Goal: Information Seeking & Learning: Learn about a topic

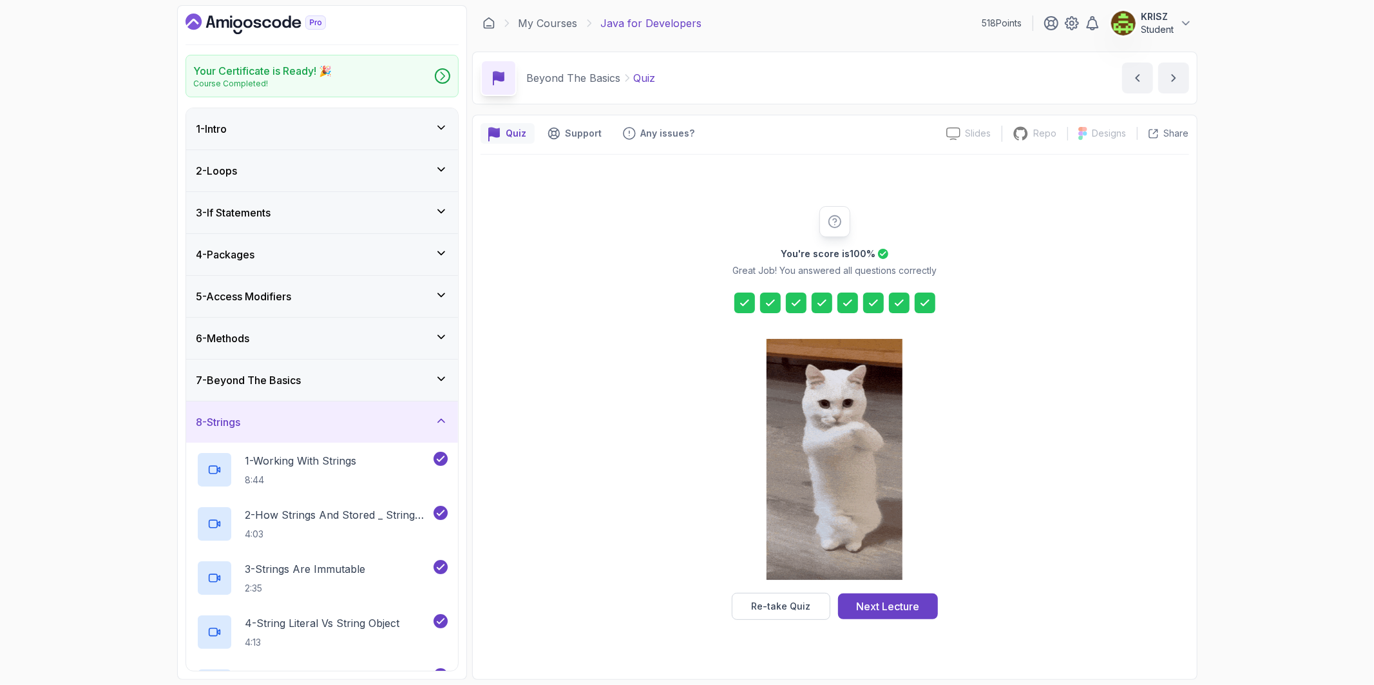
scroll to position [234, 0]
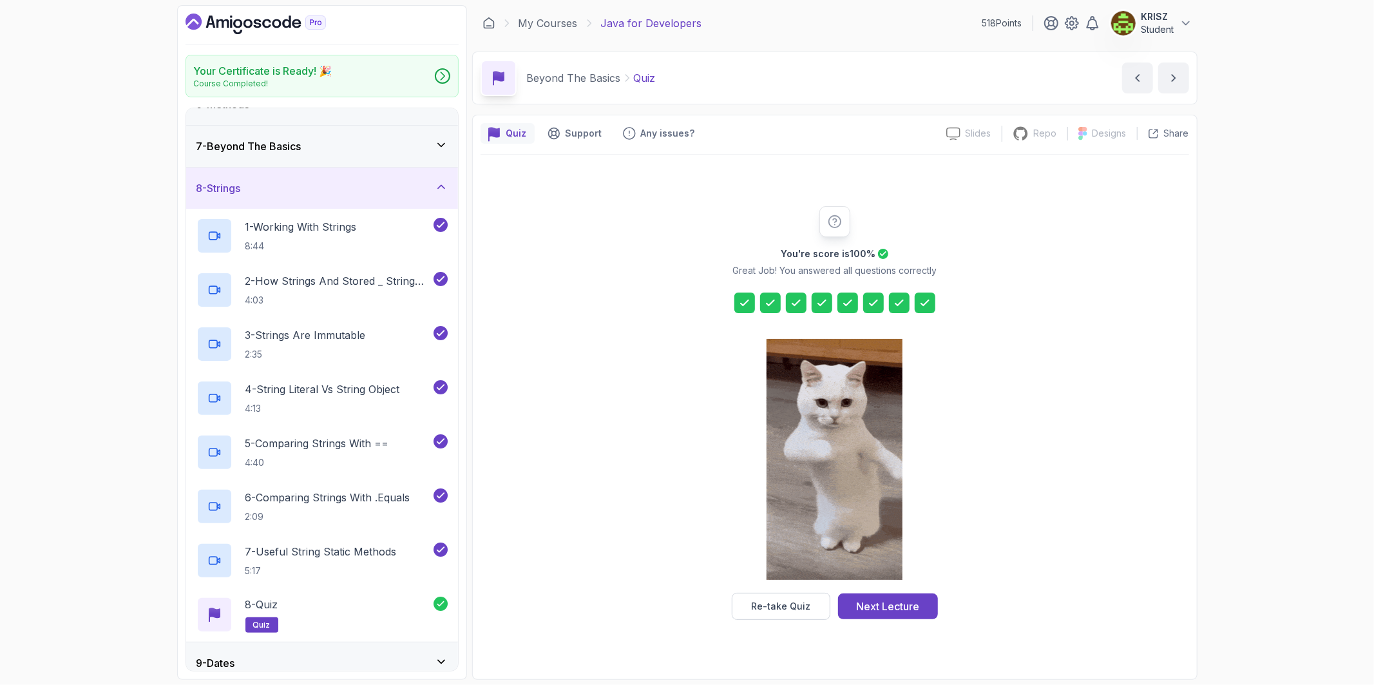
click at [806, 198] on div "You're score is 100 % Great Job! You answered all questions correctly Re-take Q…" at bounding box center [835, 413] width 709 height 517
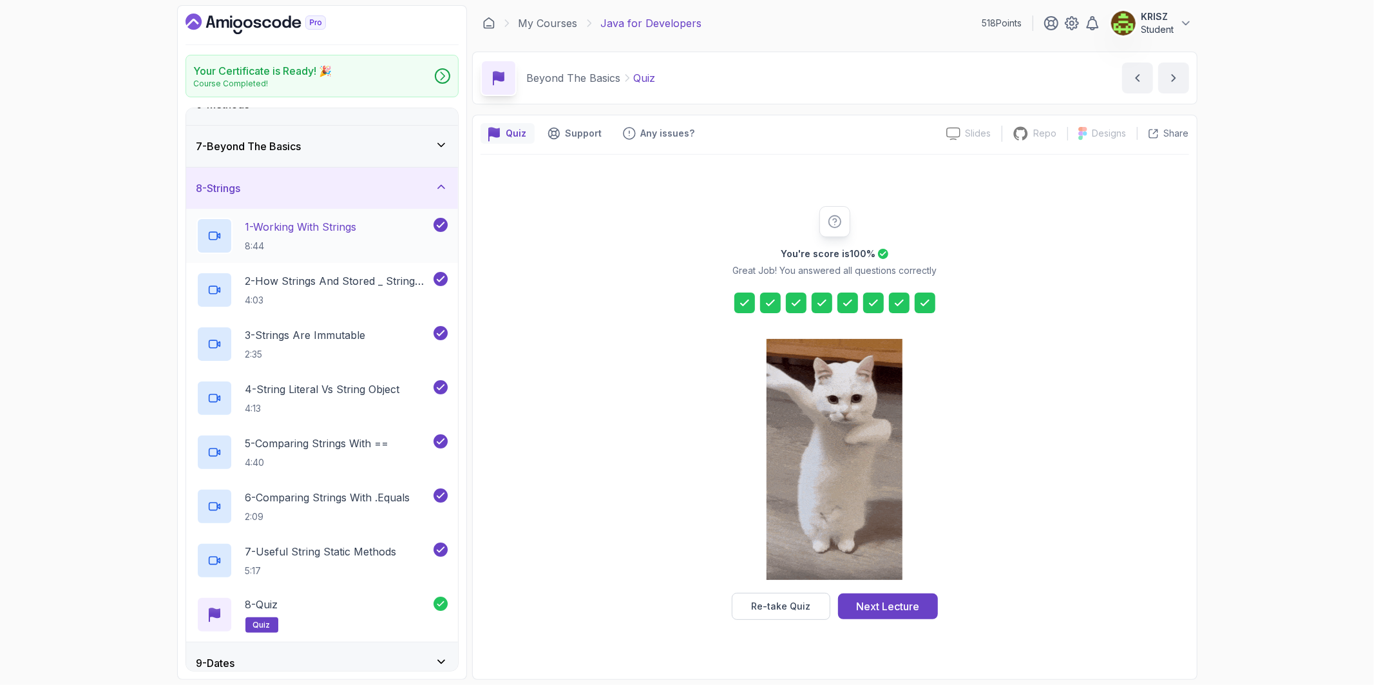
click at [342, 233] on p "1 - Working With Strings" at bounding box center [300, 226] width 111 height 15
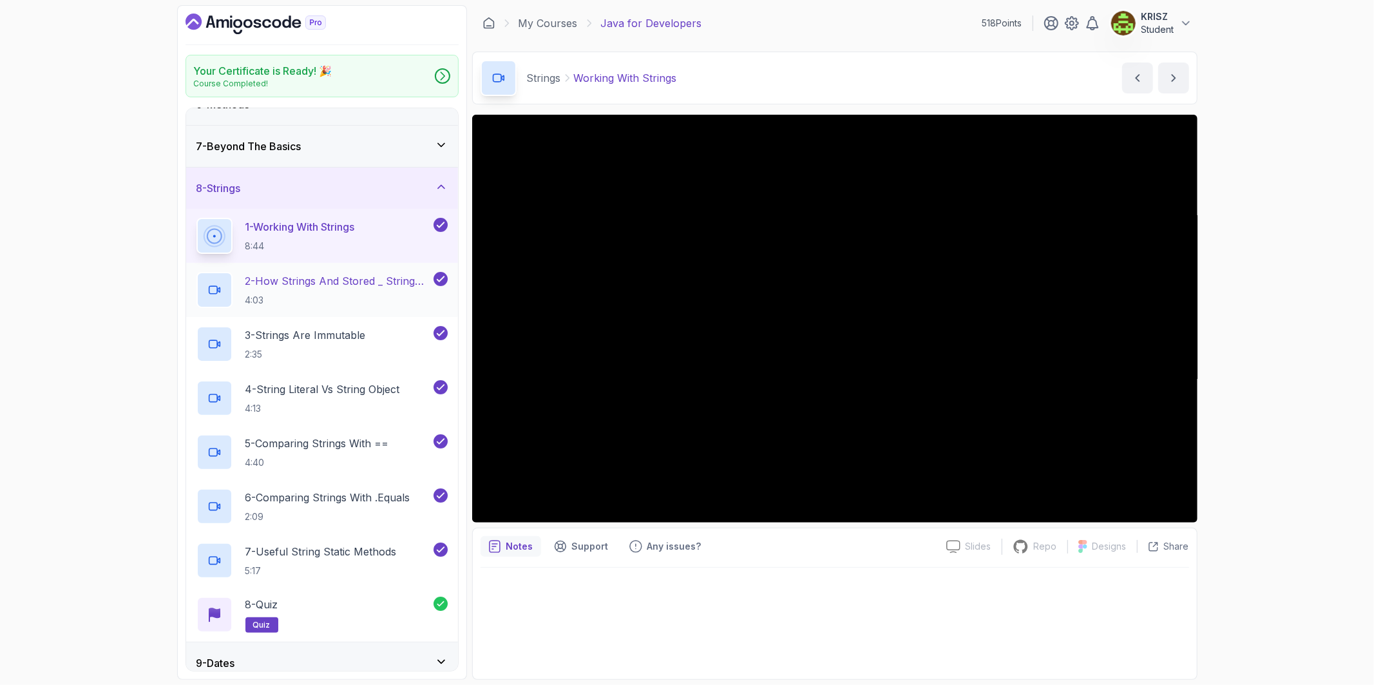
click at [342, 297] on p "4:03" at bounding box center [338, 300] width 186 height 13
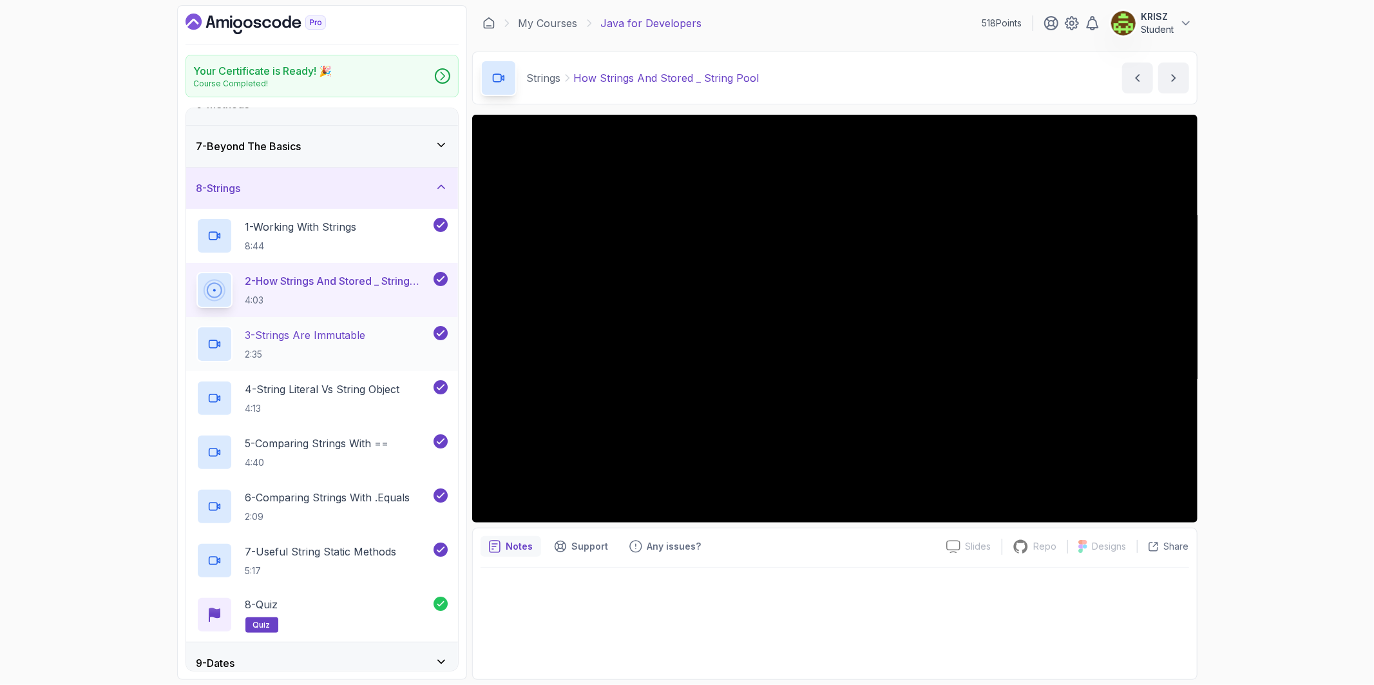
click at [286, 330] on p "3 - Strings Are Immutable" at bounding box center [305, 334] width 120 height 15
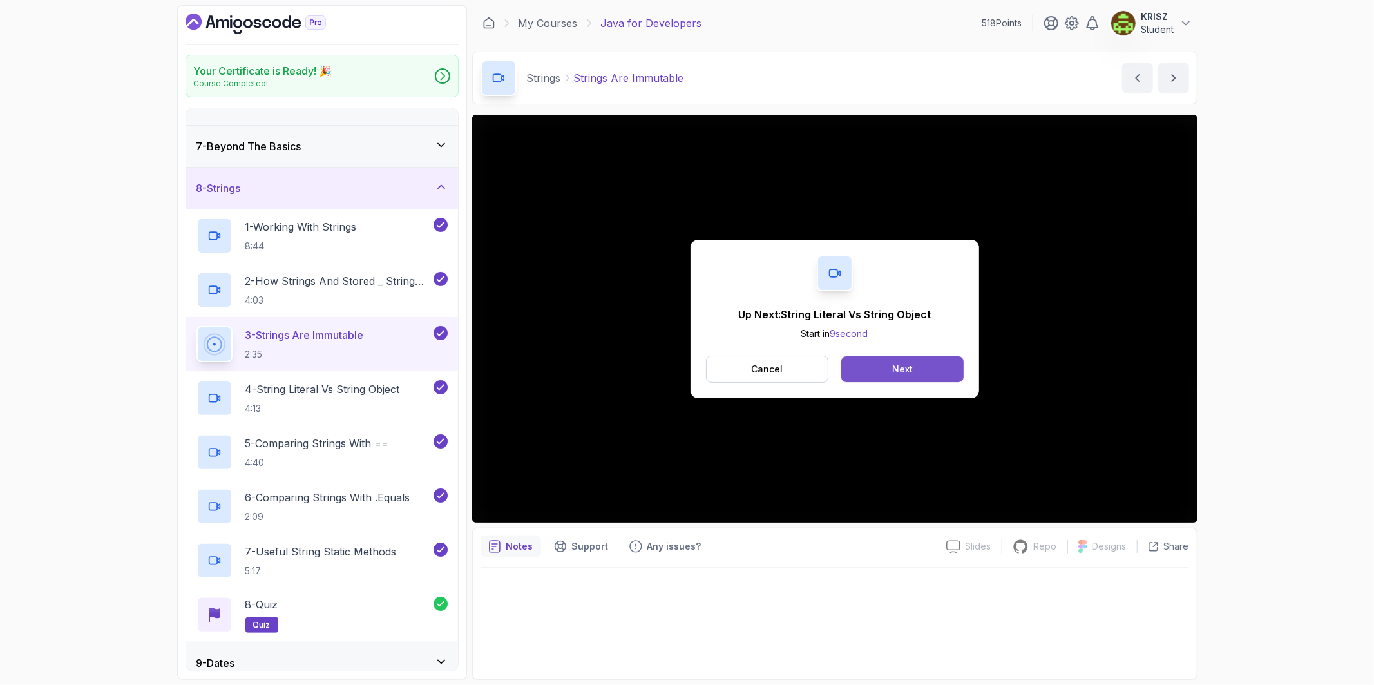
click at [879, 376] on button "Next" at bounding box center [902, 369] width 122 height 26
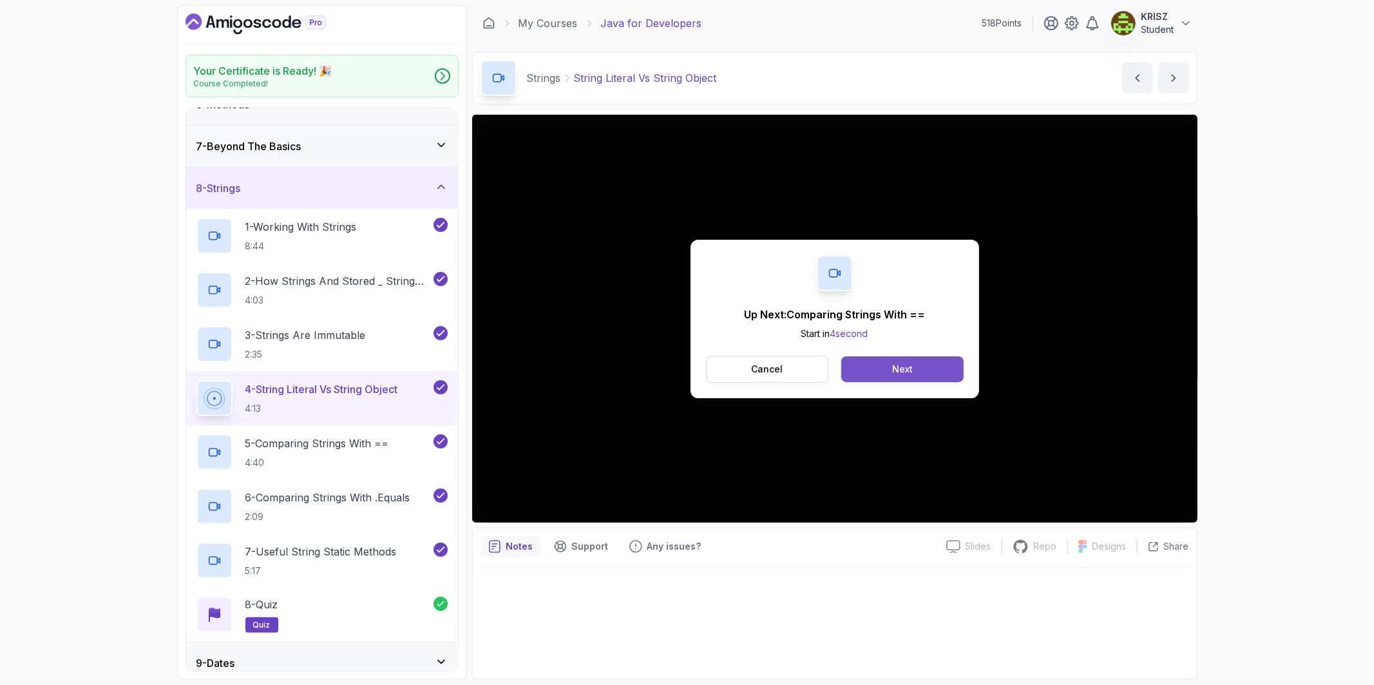
click at [882, 365] on button "Next" at bounding box center [902, 369] width 122 height 26
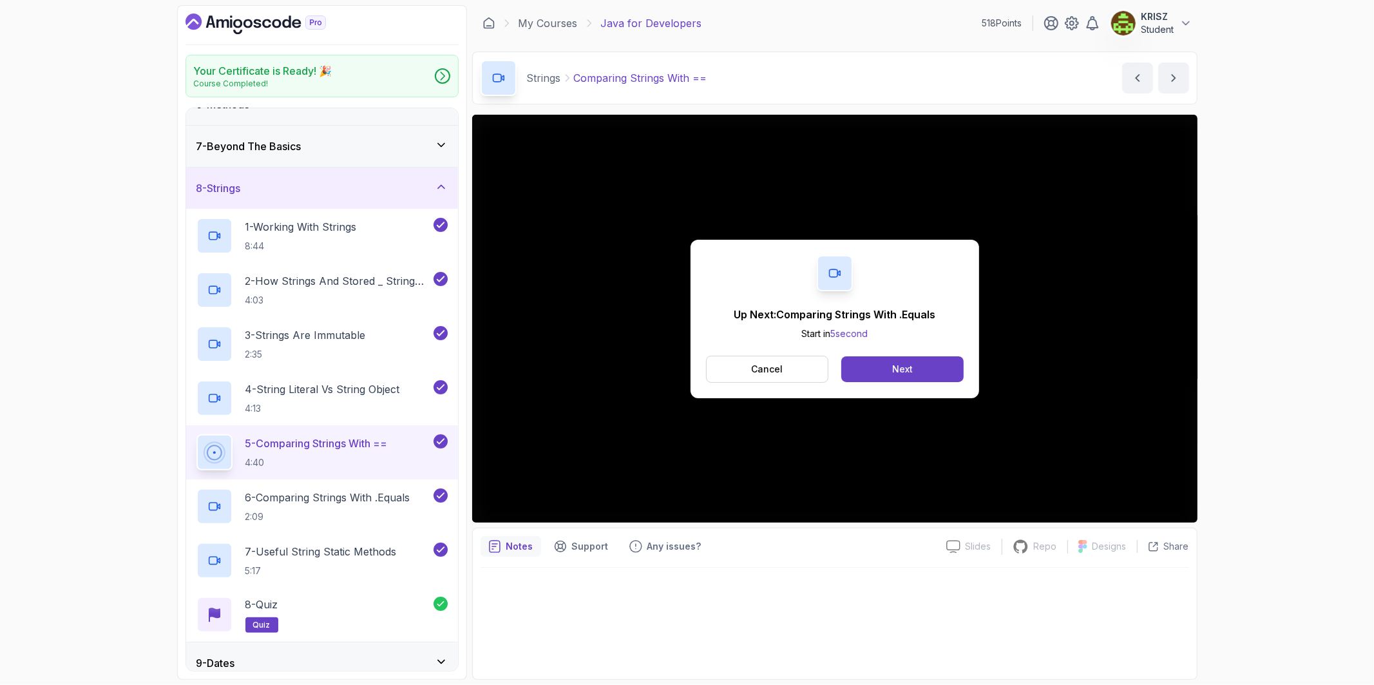
click at [879, 383] on div "Up Next: Comparing Strings With .Equals Start in 5 second Cancel Next" at bounding box center [835, 319] width 289 height 158
click at [880, 372] on button "Next" at bounding box center [902, 369] width 122 height 26
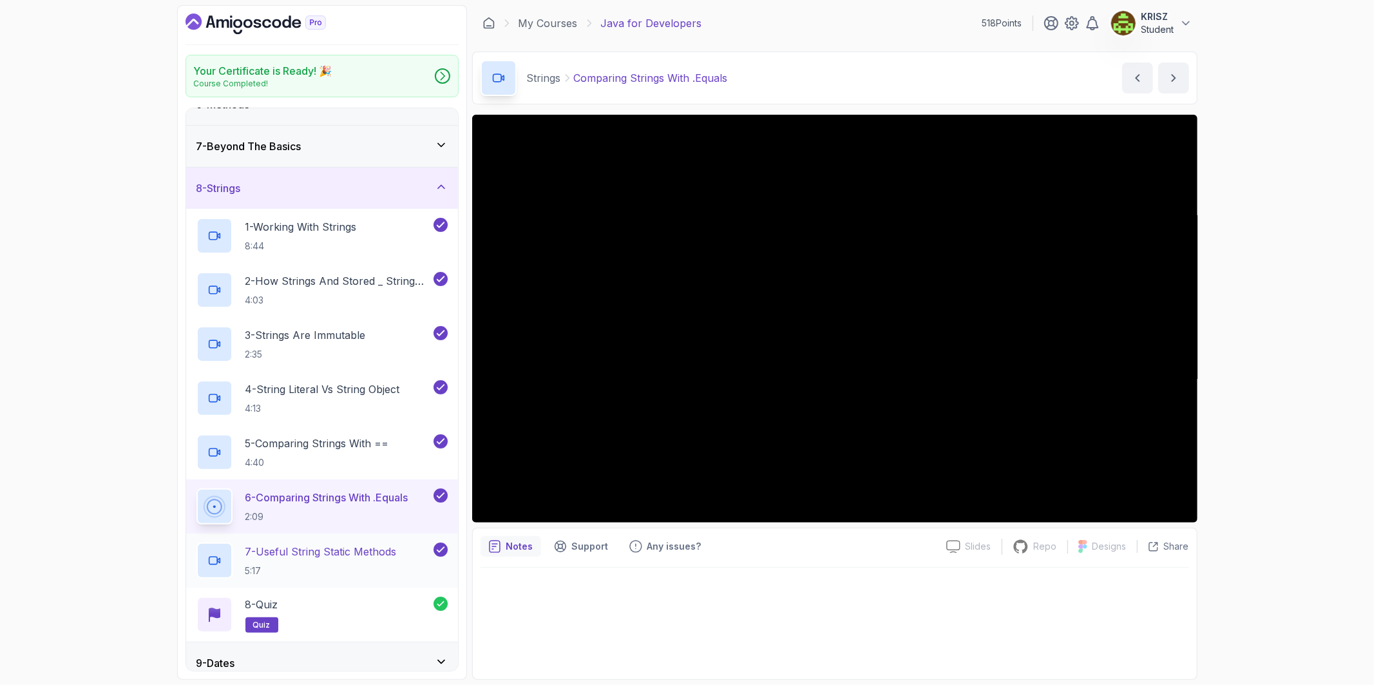
click at [378, 549] on p "7 - Useful String Static Methods" at bounding box center [320, 551] width 151 height 15
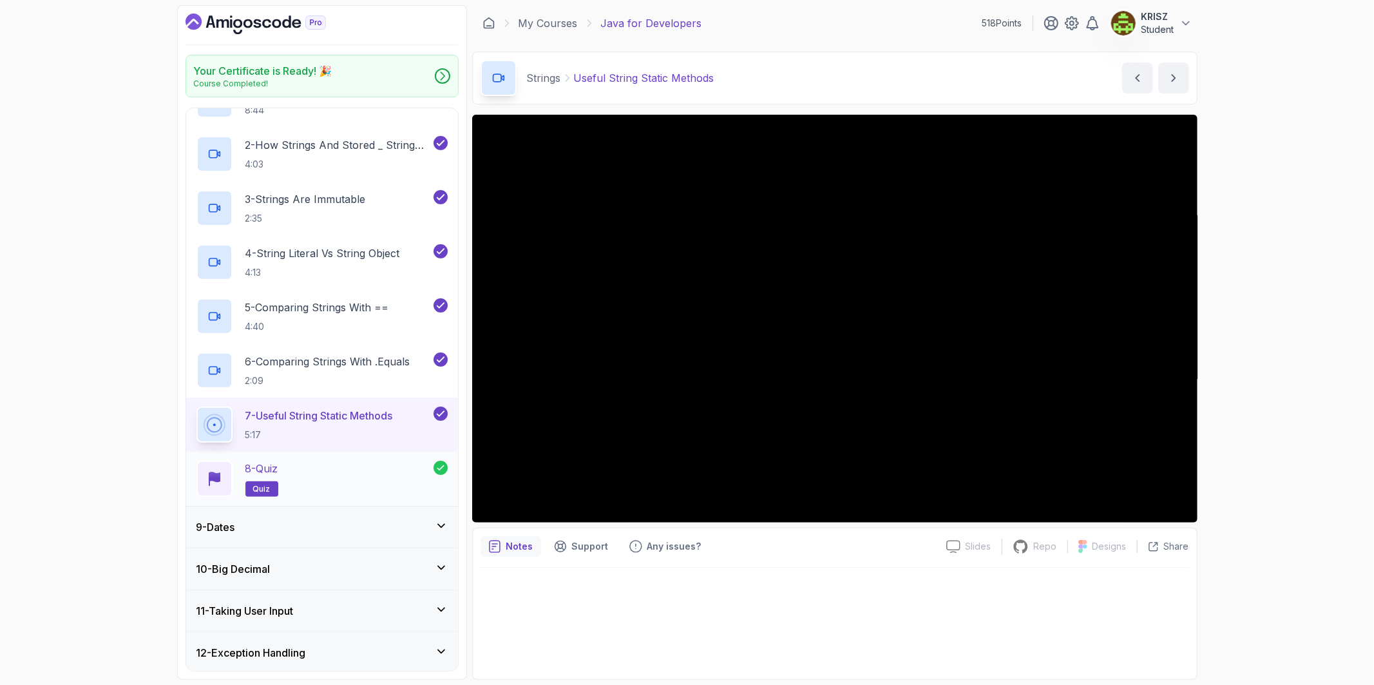
scroll to position [377, 0]
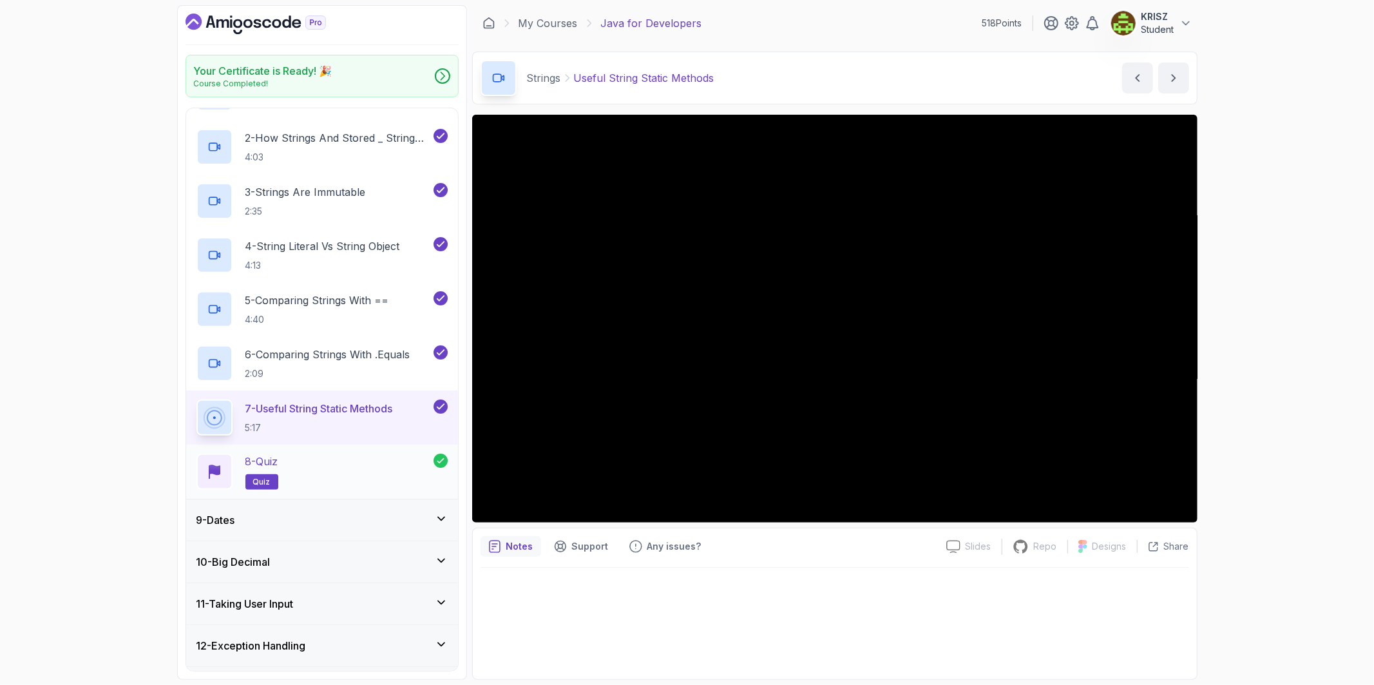
click at [361, 453] on div "8 - Quiz quiz" at bounding box center [322, 471] width 272 height 54
click at [374, 482] on div "8 - Quiz quiz" at bounding box center [314, 471] width 237 height 36
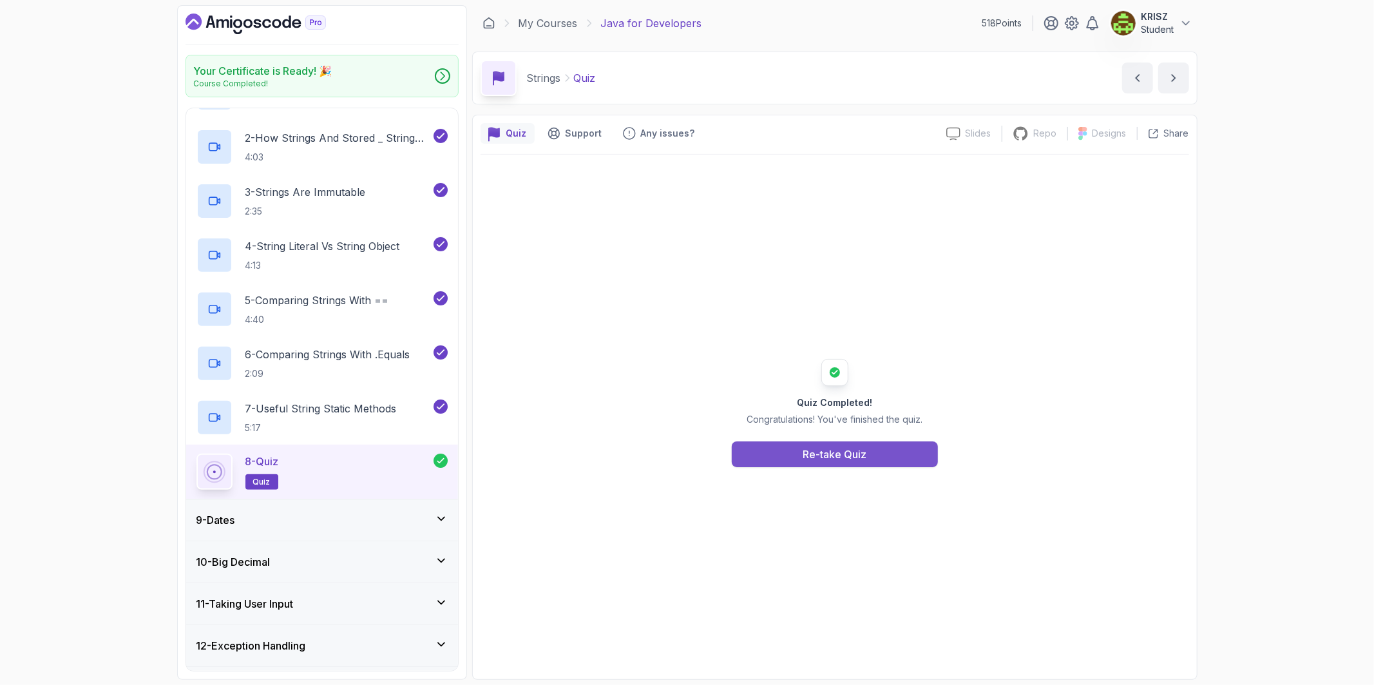
click at [815, 461] on div "Re-take Quiz" at bounding box center [835, 453] width 64 height 15
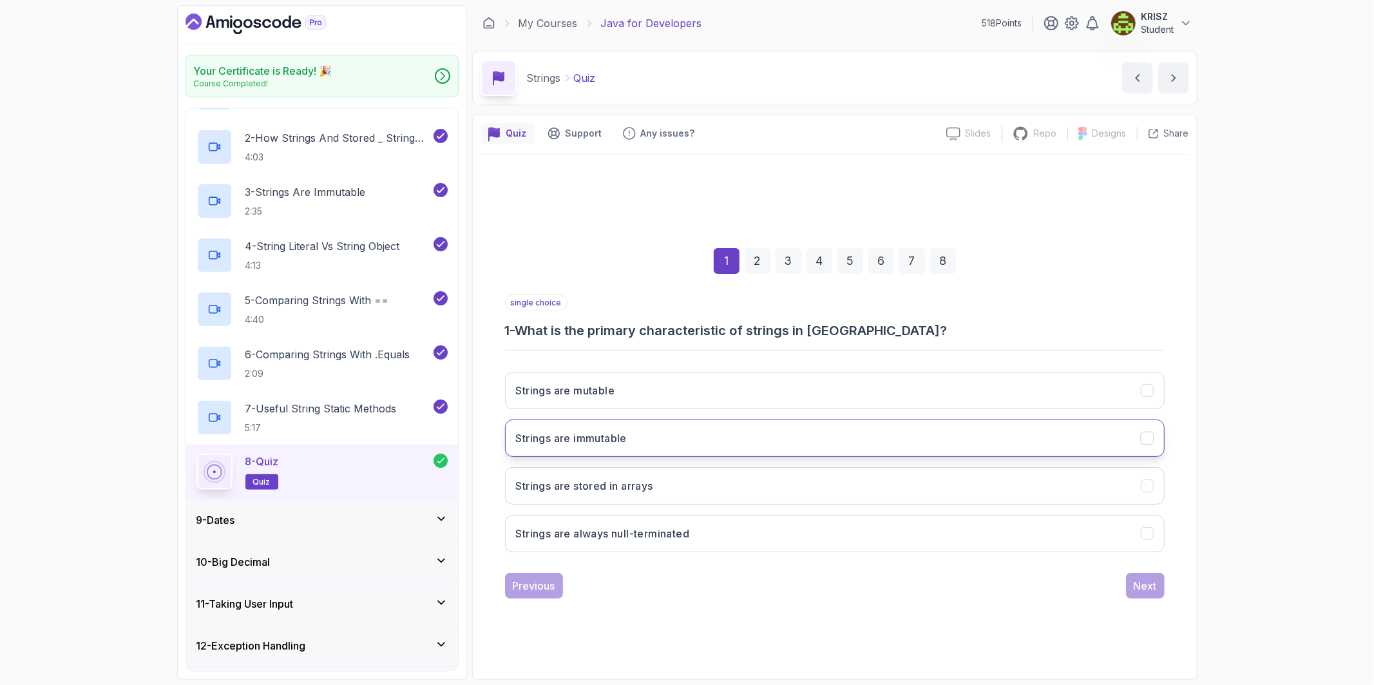
click at [729, 441] on button "Strings are immutable" at bounding box center [835, 437] width 660 height 37
click at [1151, 585] on div "Next" at bounding box center [1145, 585] width 23 height 15
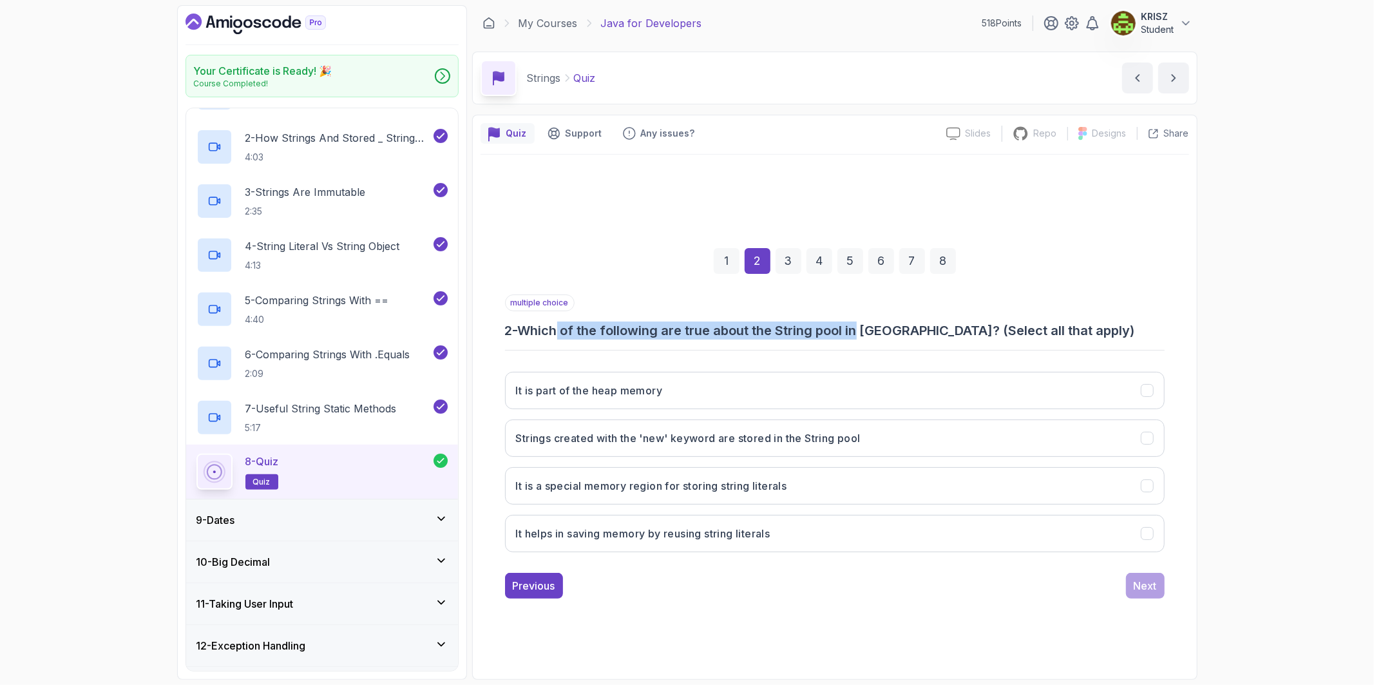
drag, startPoint x: 563, startPoint y: 331, endPoint x: 860, endPoint y: 321, distance: 297.1
click at [860, 321] on h3 "2 - Which of the following are true about the String pool in [GEOGRAPHIC_DATA]?…" at bounding box center [835, 330] width 660 height 18
click at [776, 346] on div "multiple choice 2 - Which of the following are true about the String pool in [G…" at bounding box center [835, 428] width 660 height 268
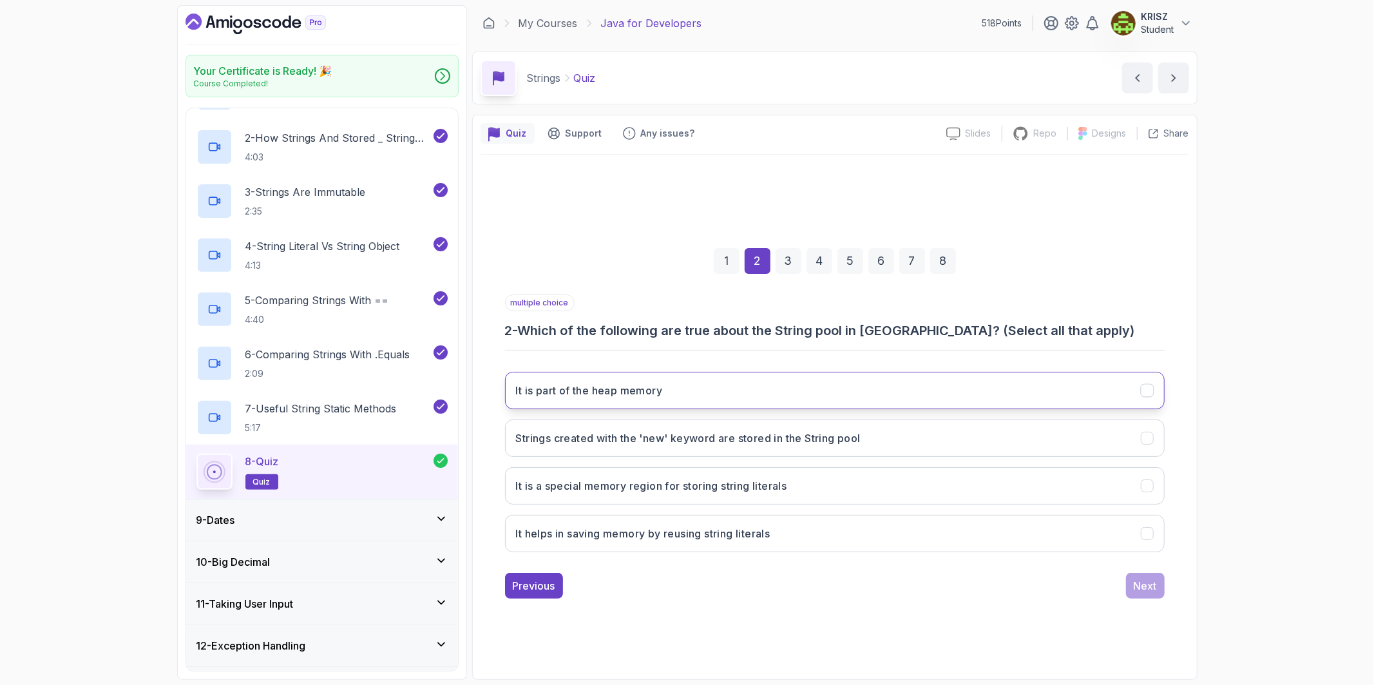
click at [698, 392] on button "It is part of the heap memory" at bounding box center [835, 390] width 660 height 37
click at [762, 529] on h3 "It helps in saving memory by reusing string literals" at bounding box center [643, 533] width 254 height 15
click at [763, 497] on button "It is a special memory region for storing string literals" at bounding box center [835, 485] width 660 height 37
click at [1157, 595] on button "Next" at bounding box center [1145, 586] width 39 height 26
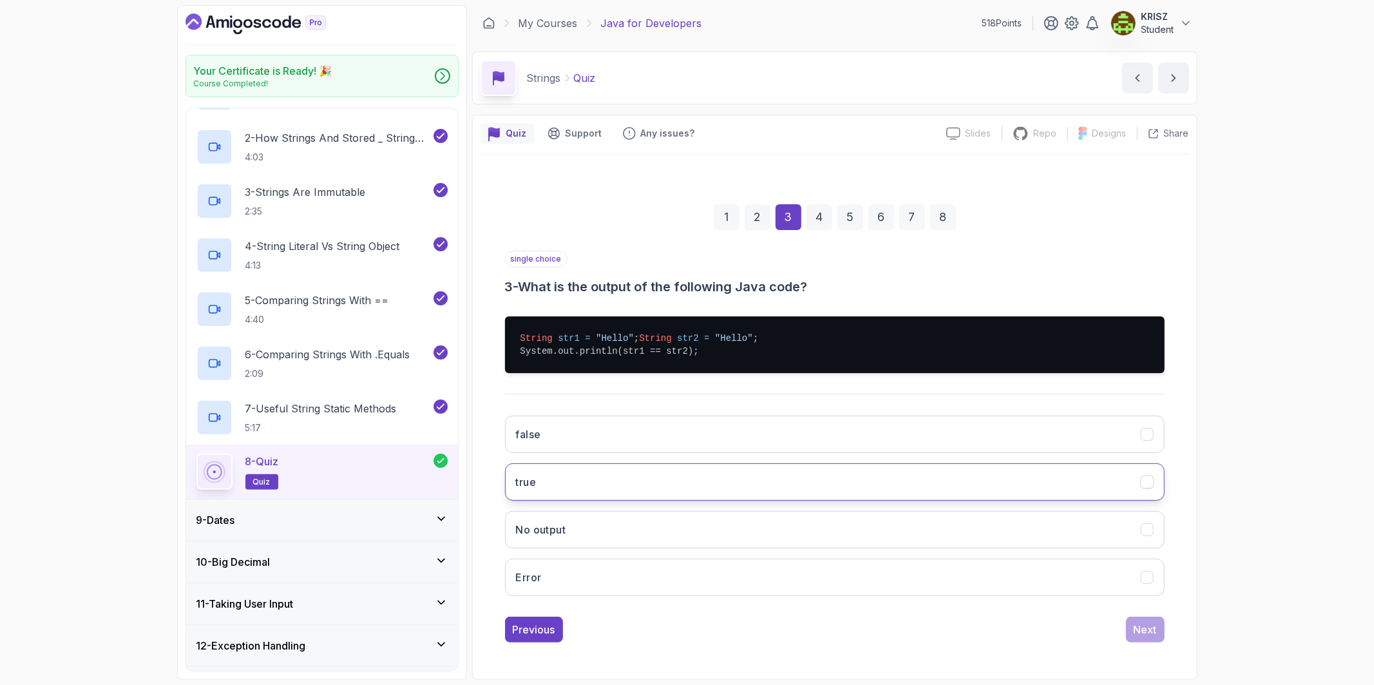
click at [658, 491] on button "true" at bounding box center [835, 481] width 660 height 37
click at [1136, 637] on div "Next" at bounding box center [1145, 629] width 23 height 15
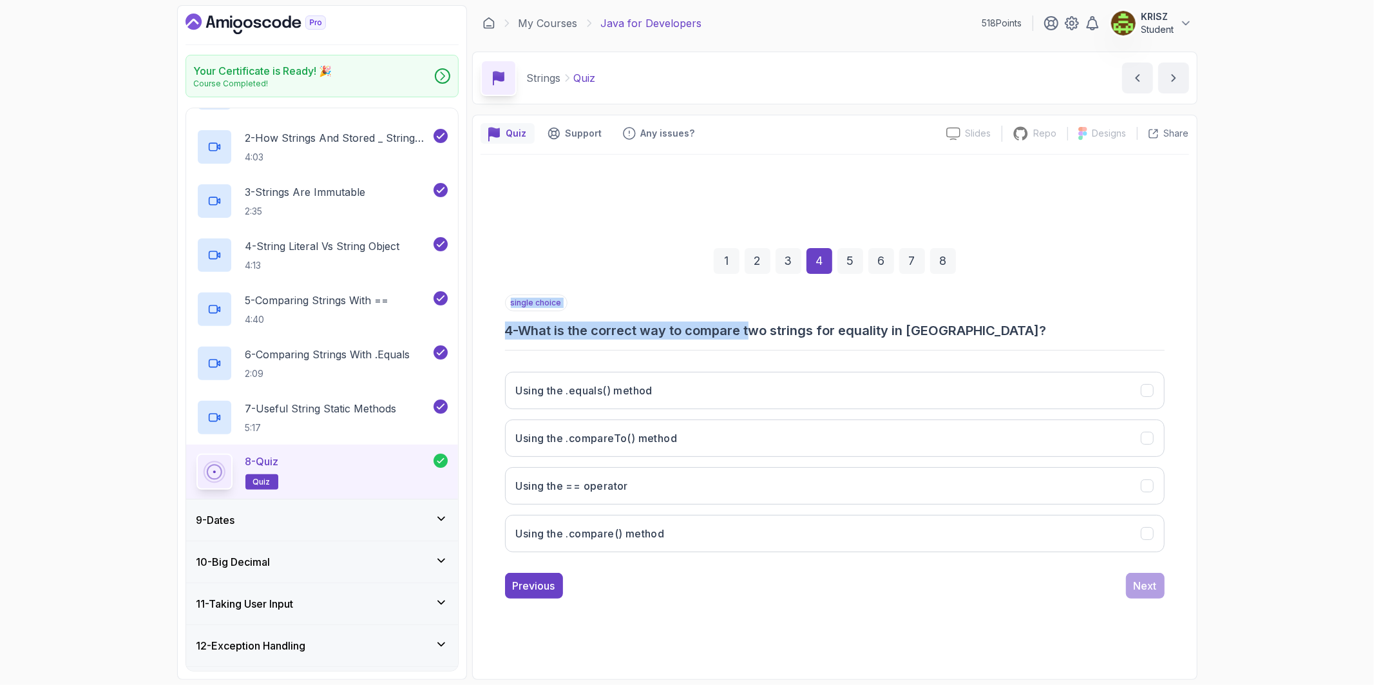
drag, startPoint x: 627, startPoint y: 340, endPoint x: 754, endPoint y: 336, distance: 127.0
click at [754, 336] on div "single choice 4 - What is the correct way to compare two strings for equality i…" at bounding box center [835, 428] width 660 height 268
click at [737, 348] on div "single choice 4 - What is the correct way to compare two strings for equality i…" at bounding box center [835, 428] width 660 height 268
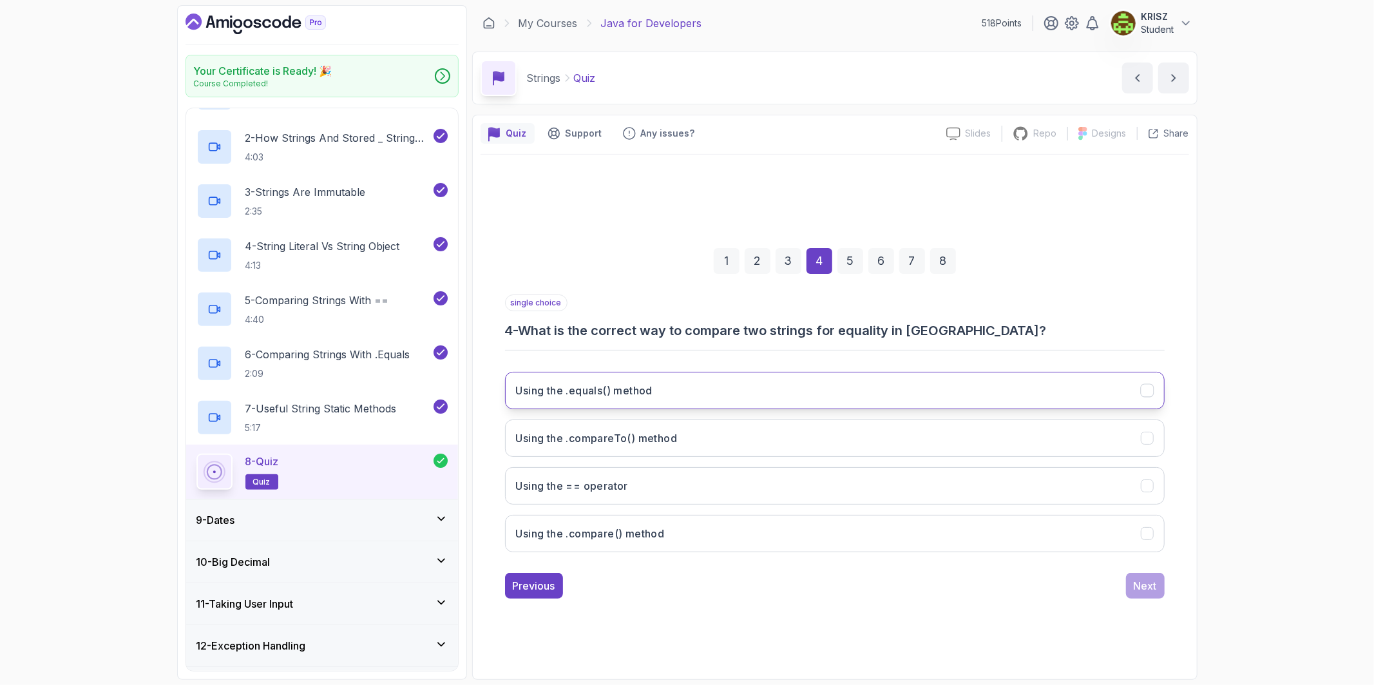
click at [700, 383] on button "Using the .equals() method" at bounding box center [835, 390] width 660 height 37
click at [1131, 593] on button "Next" at bounding box center [1145, 586] width 39 height 26
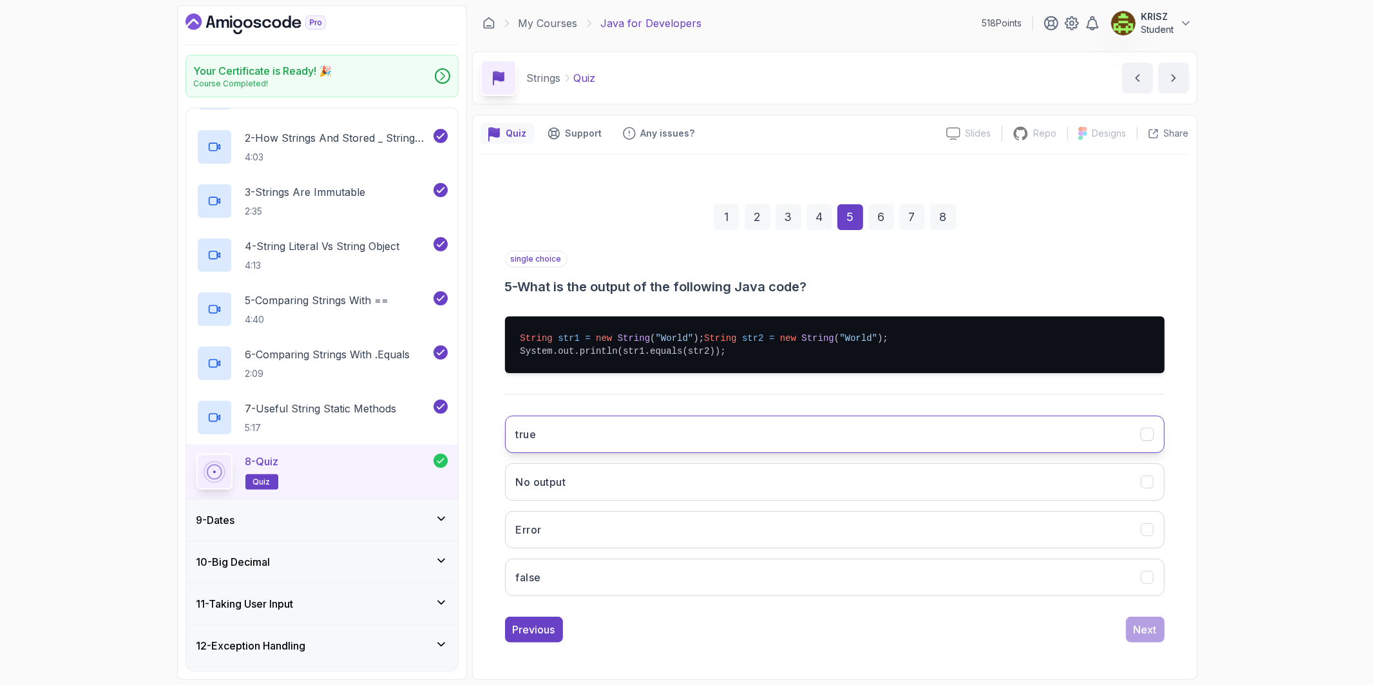
click at [736, 440] on button "true" at bounding box center [835, 433] width 660 height 37
click at [1154, 637] on div "Next" at bounding box center [1145, 629] width 23 height 15
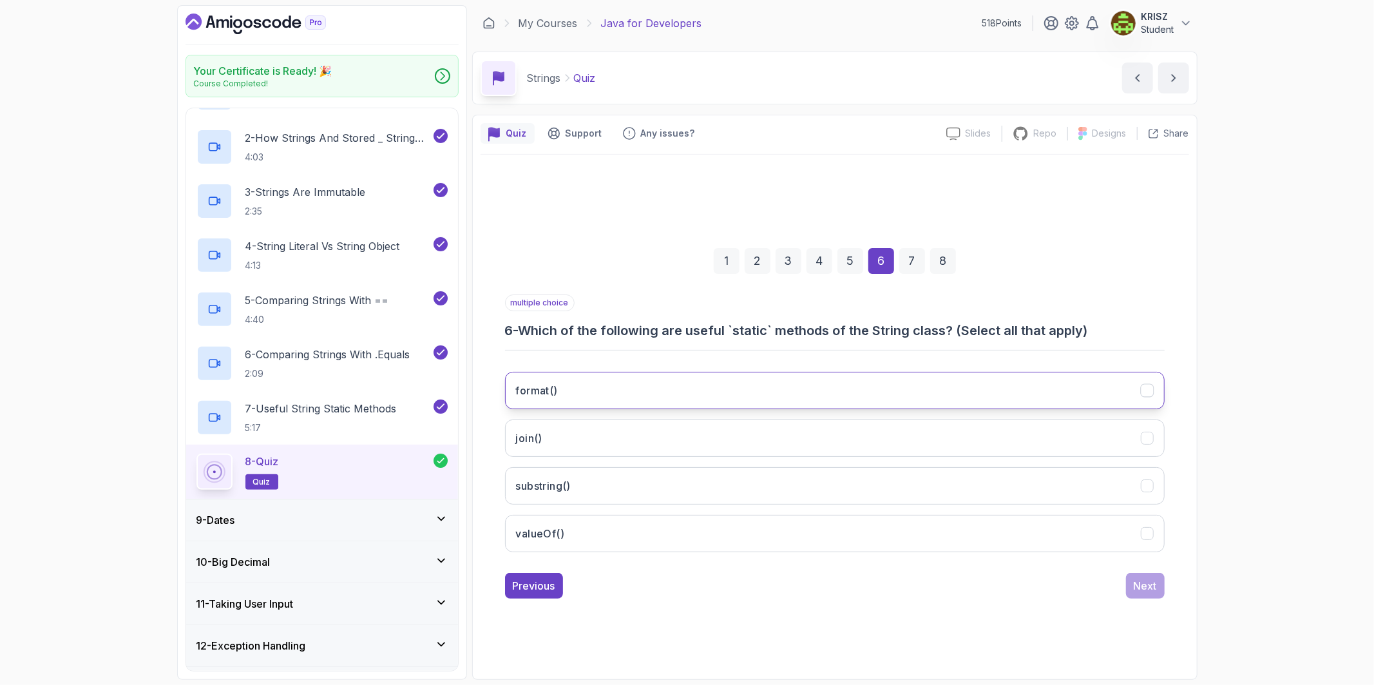
click at [918, 401] on button "format()" at bounding box center [835, 390] width 660 height 37
click at [917, 436] on button "join()" at bounding box center [835, 437] width 660 height 37
click at [950, 529] on button "valueOf()" at bounding box center [835, 533] width 660 height 37
click at [1155, 581] on div "Next" at bounding box center [1145, 585] width 23 height 15
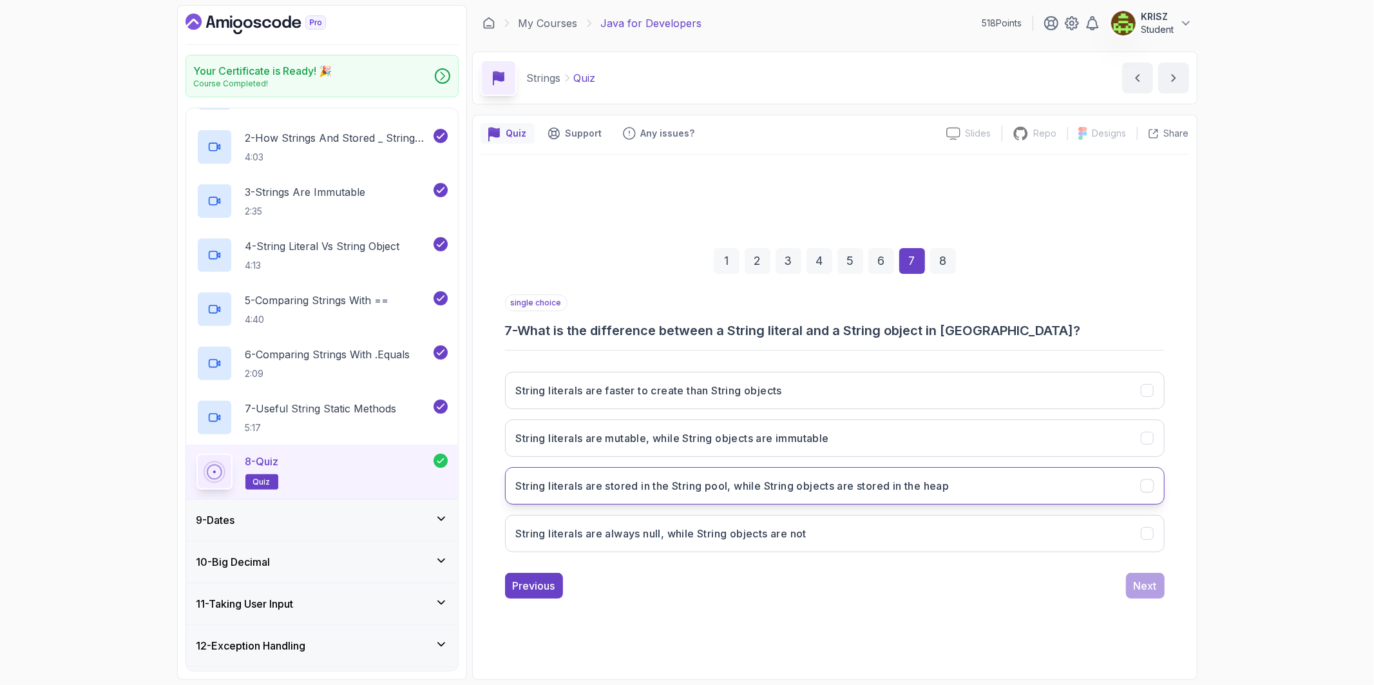
click at [924, 485] on h3 "String literals are stored in the String pool, while String objects are stored …" at bounding box center [733, 485] width 434 height 15
click at [1154, 583] on div "Next" at bounding box center [1145, 585] width 23 height 15
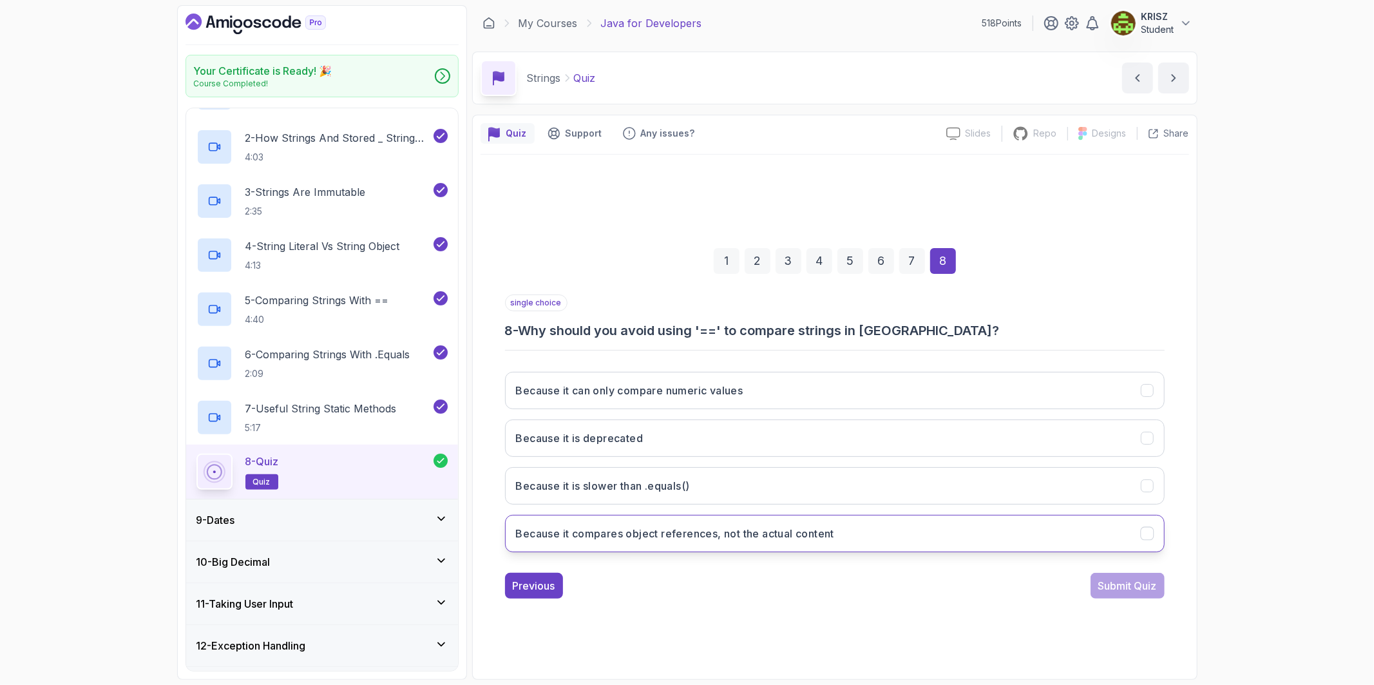
click at [919, 535] on button "Because it compares object references, not the actual content" at bounding box center [835, 533] width 660 height 37
click at [1136, 584] on div "Submit Quiz" at bounding box center [1127, 585] width 59 height 15
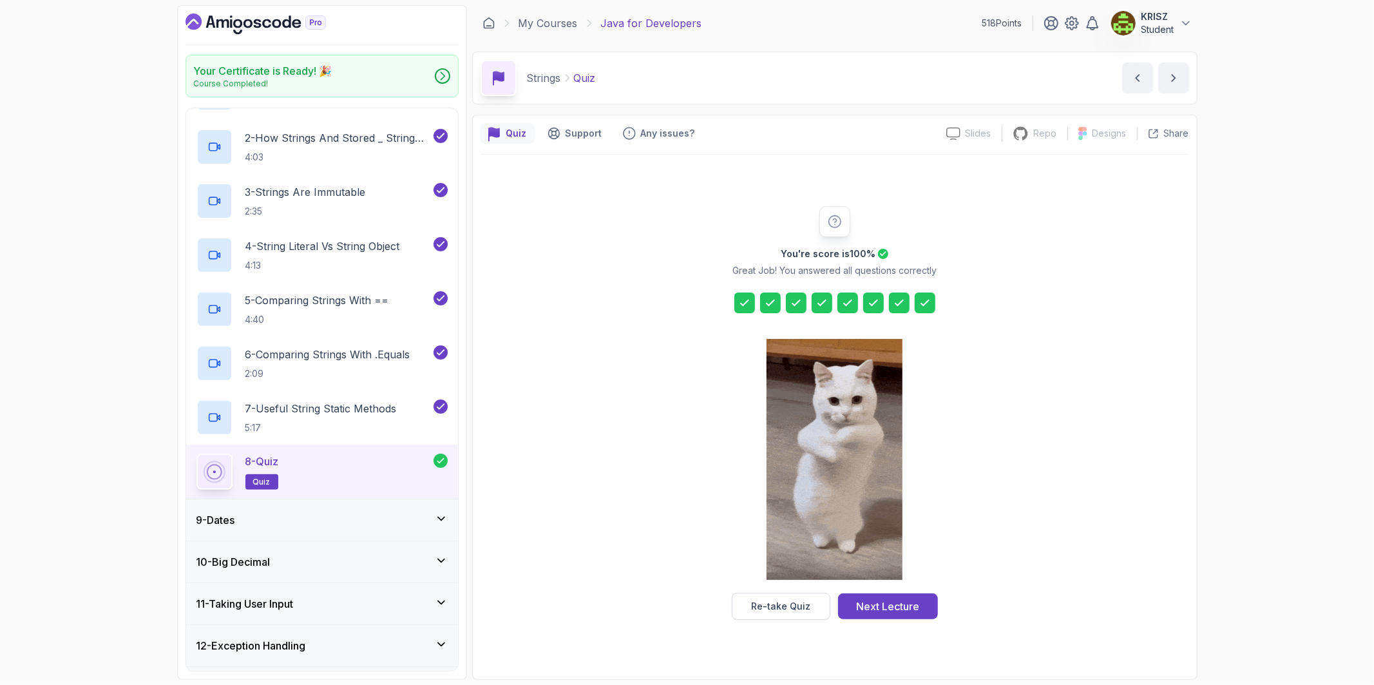
click at [355, 559] on div "10 - Big Decimal" at bounding box center [321, 561] width 251 height 15
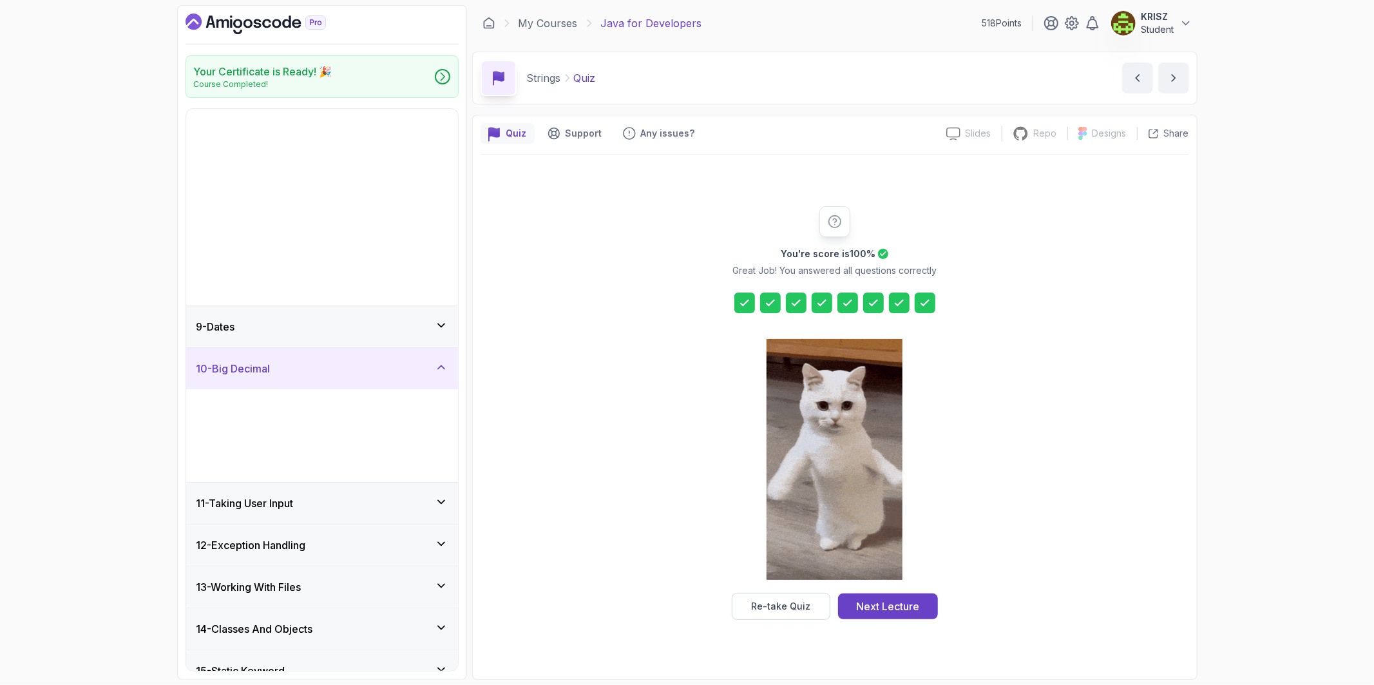
scroll to position [234, 0]
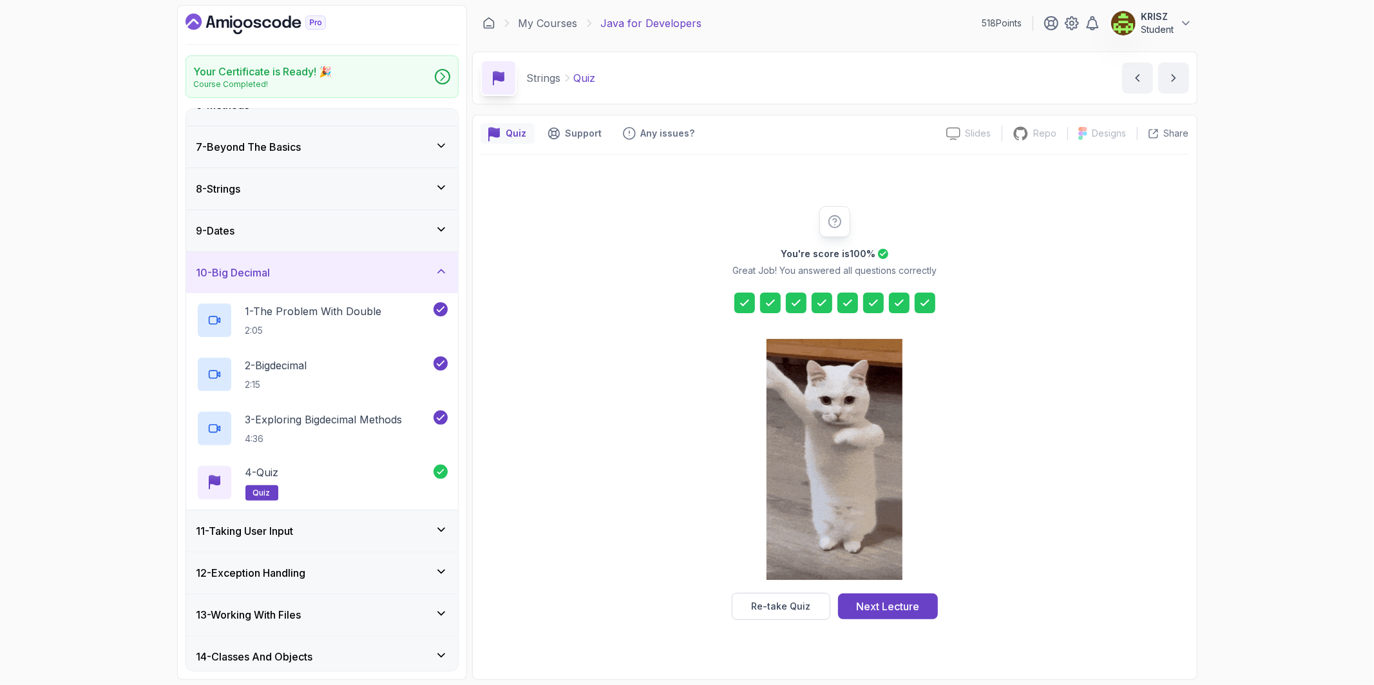
click at [356, 536] on div "11 - Taking User Input" at bounding box center [321, 530] width 251 height 15
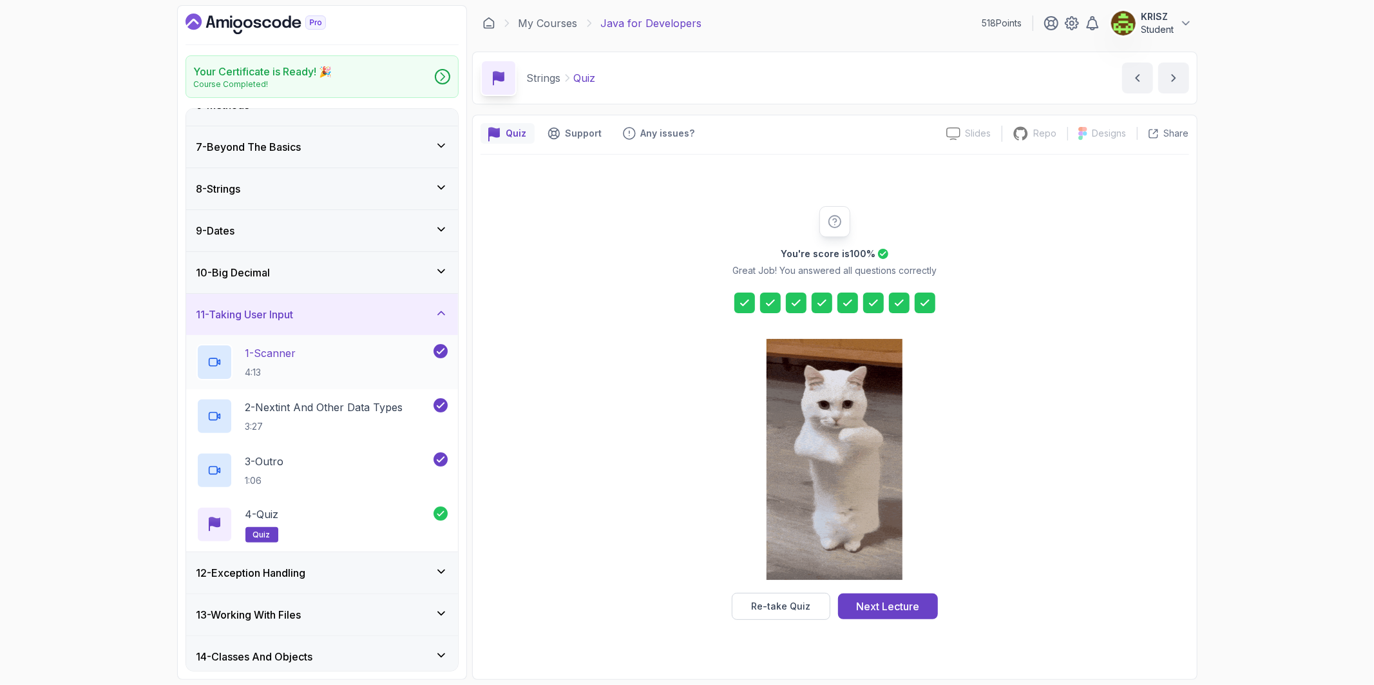
click at [356, 370] on div "1 - Scanner 4:13" at bounding box center [313, 362] width 234 height 36
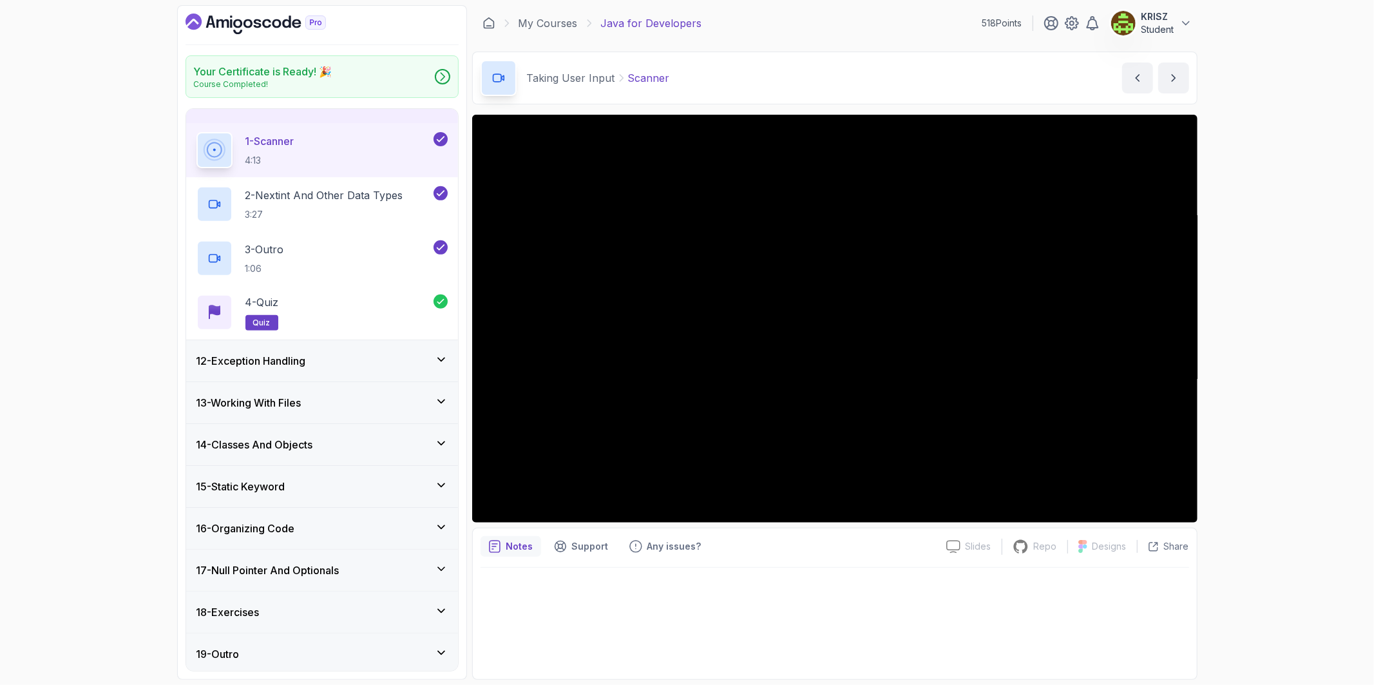
scroll to position [448, 0]
click at [332, 194] on p "2 - Nextint And Other Data Types" at bounding box center [324, 192] width 158 height 15
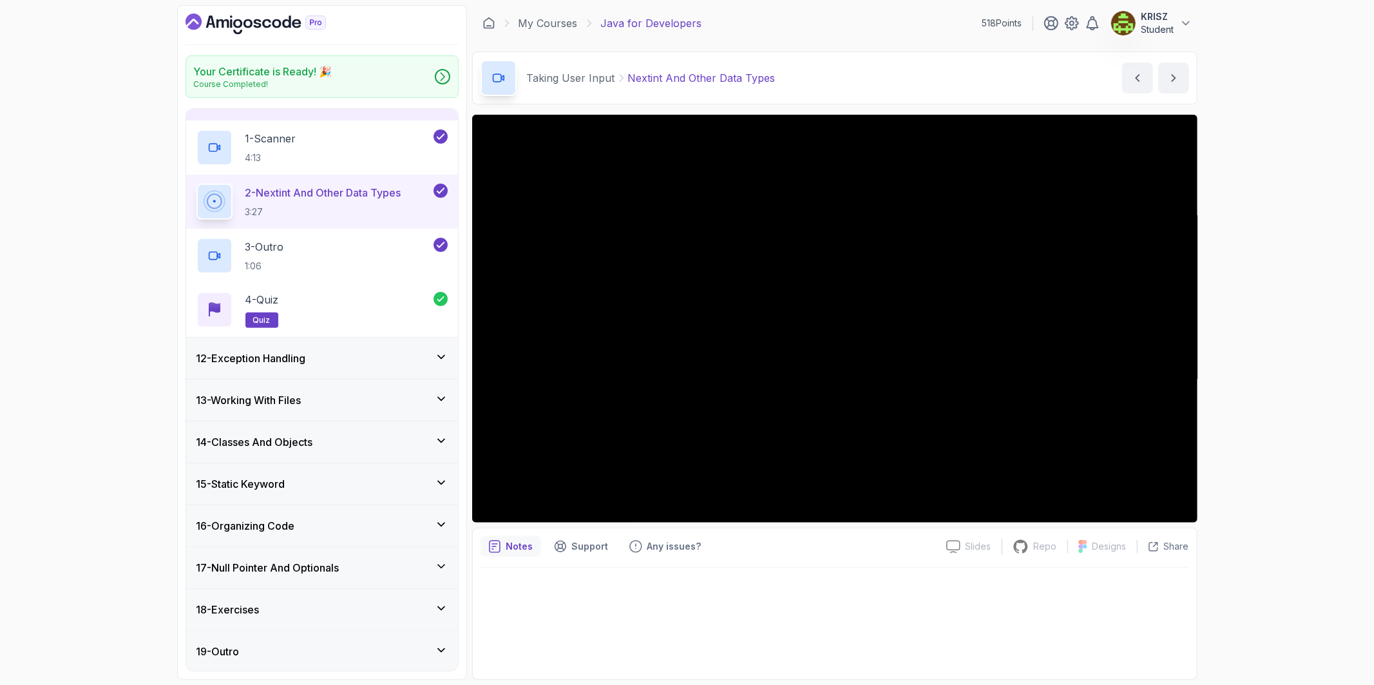
click at [1233, 416] on div "Your Certificate is Ready! 🎉 Course Completed! 1 - Intro 2 - Loops 3 - If State…" at bounding box center [687, 342] width 1374 height 685
click at [324, 363] on div "12 - Exception Handling" at bounding box center [321, 357] width 251 height 15
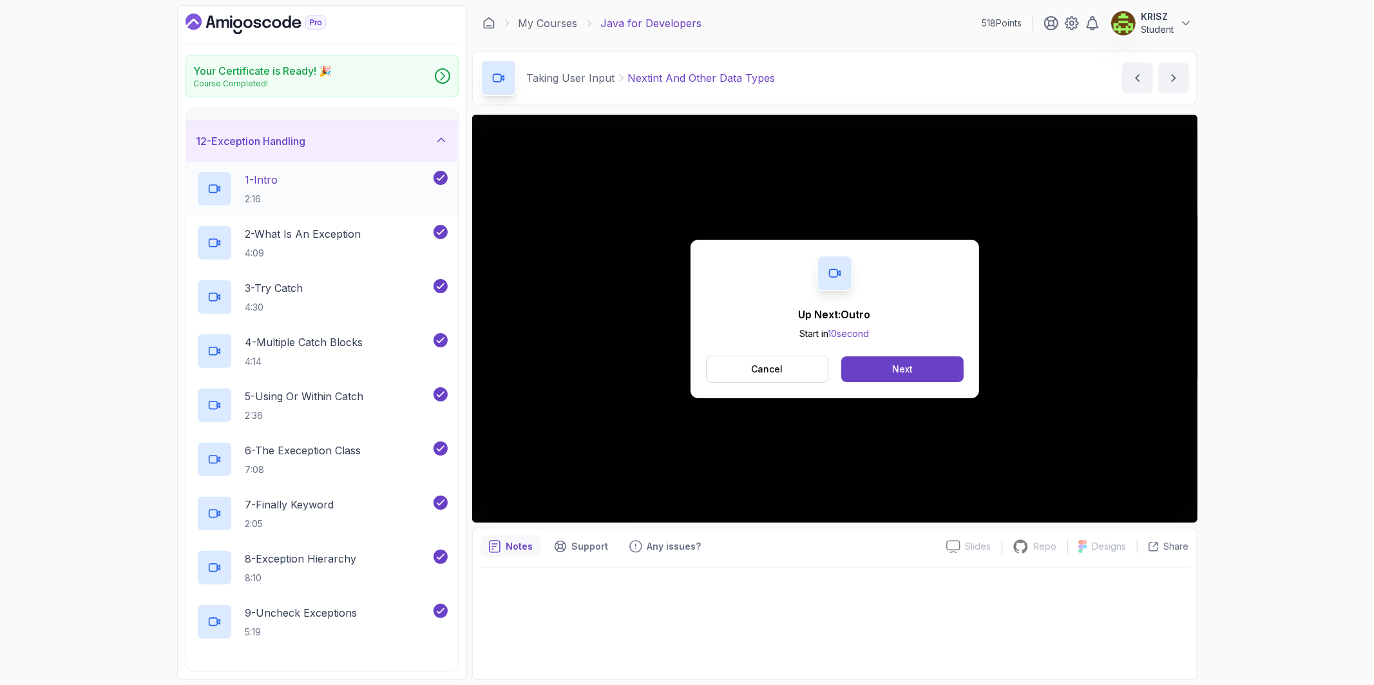
click at [320, 209] on div "1 - Intro 2:16" at bounding box center [322, 189] width 272 height 54
click at [312, 247] on p "4:09" at bounding box center [303, 253] width 116 height 13
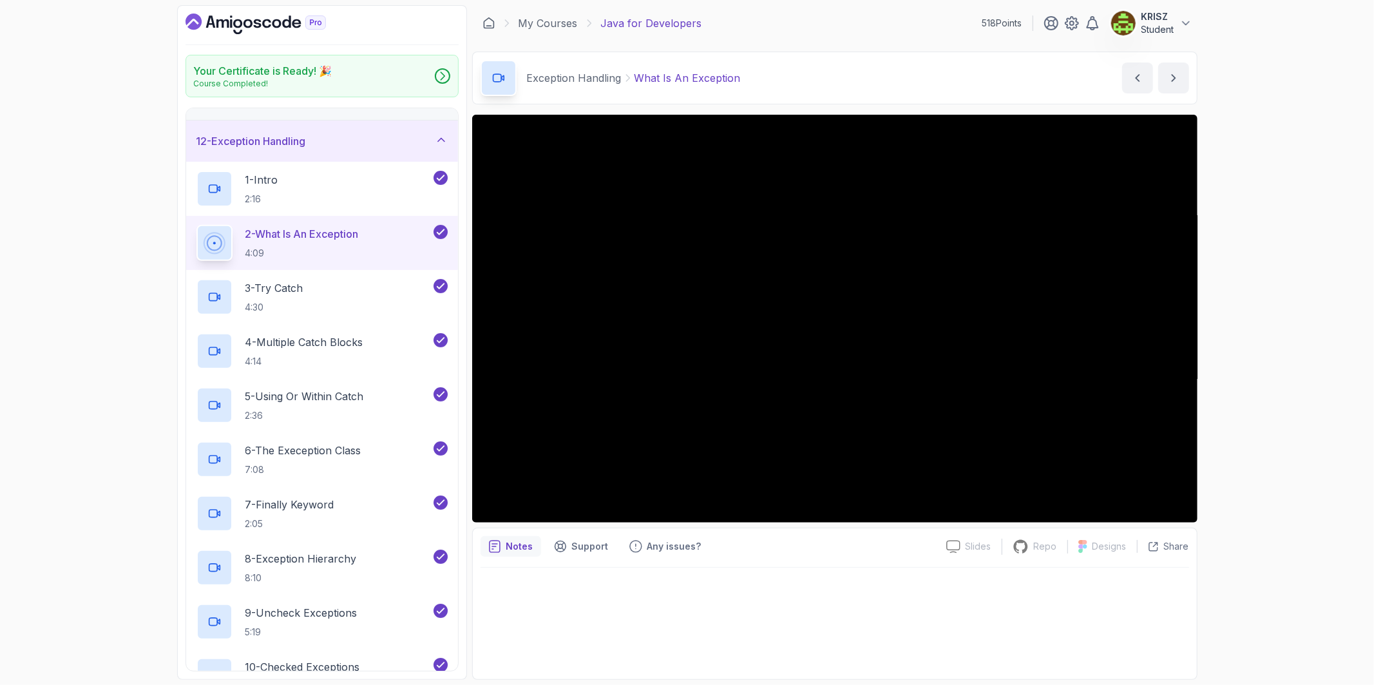
click at [1349, 219] on div "Your Certificate is Ready! 🎉 Course Completed! 1 - Intro 2 - Loops 3 - If State…" at bounding box center [687, 342] width 1374 height 685
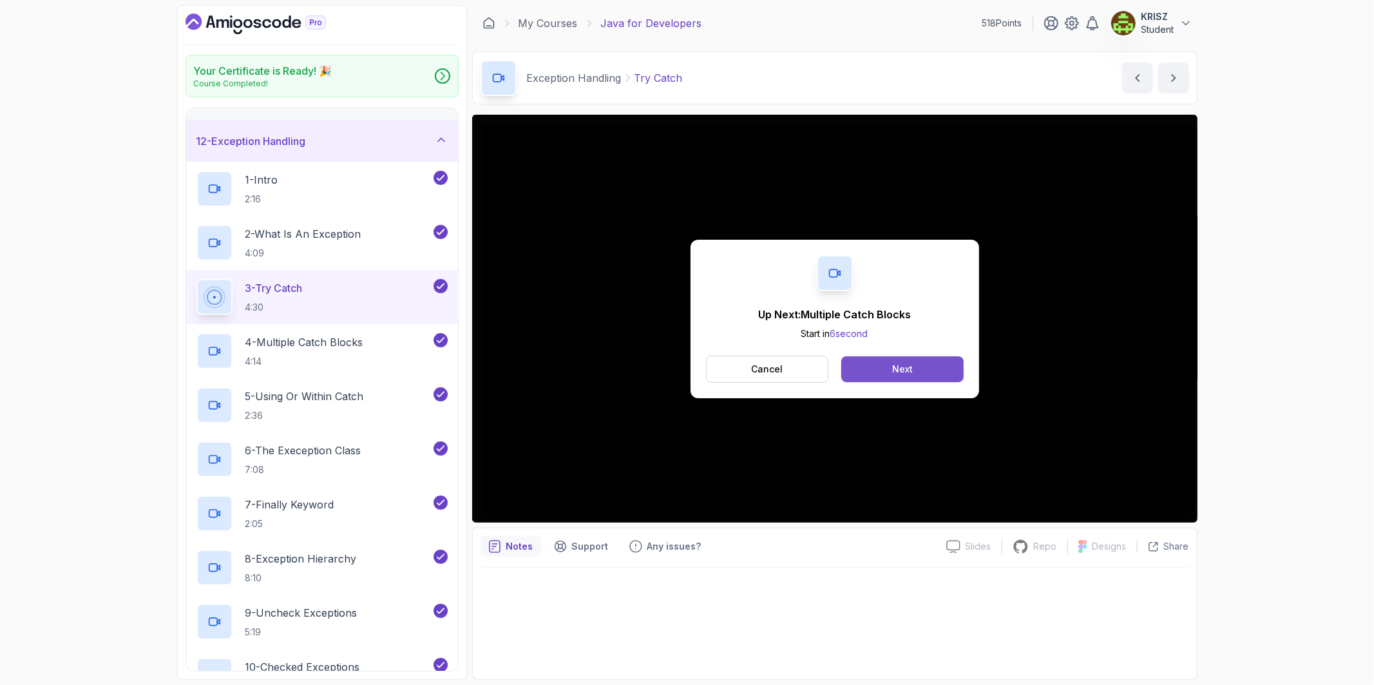
click at [877, 367] on button "Next" at bounding box center [902, 369] width 122 height 26
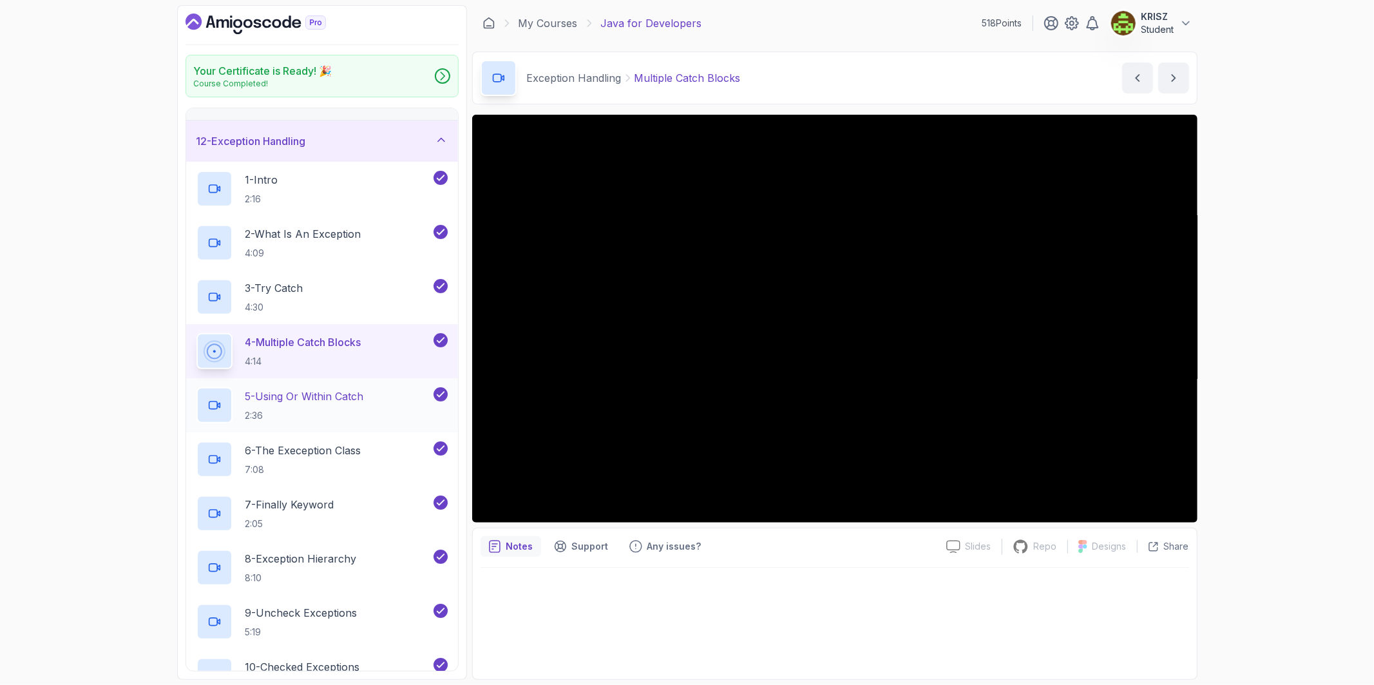
click at [336, 413] on p "2:36" at bounding box center [304, 415] width 119 height 13
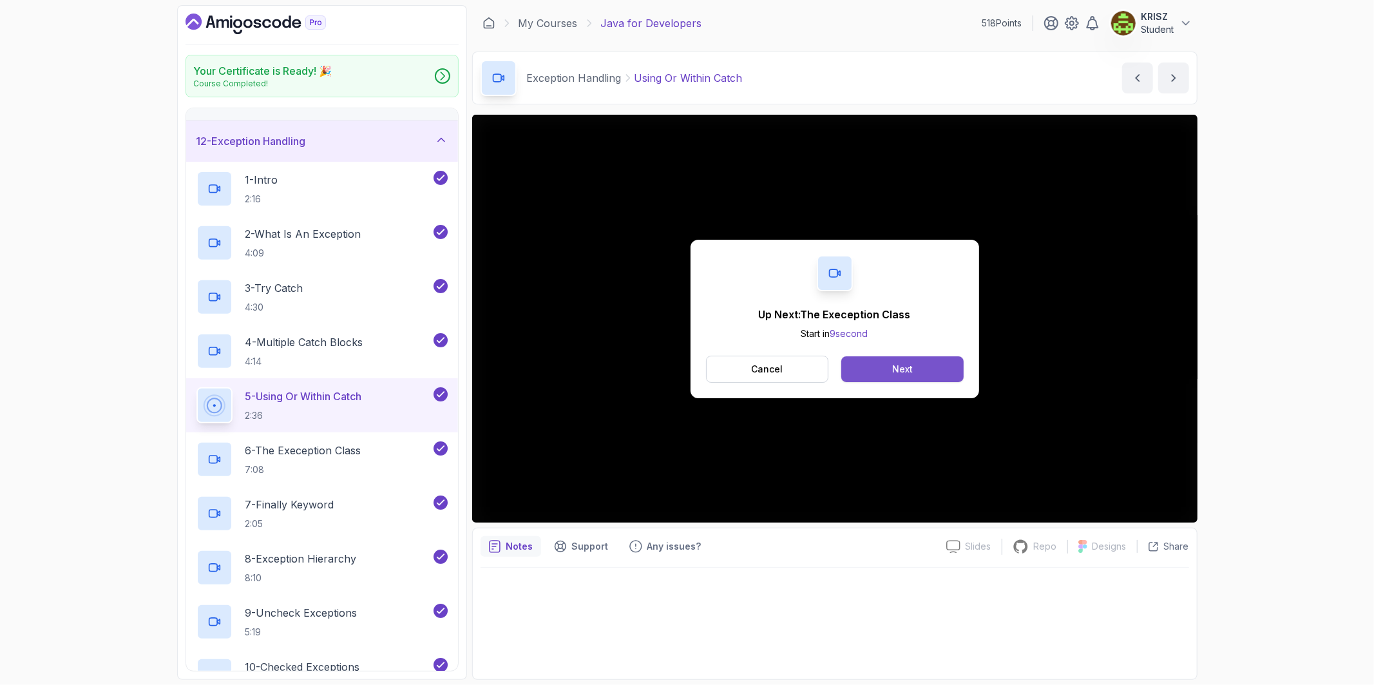
click at [872, 359] on button "Next" at bounding box center [902, 369] width 122 height 26
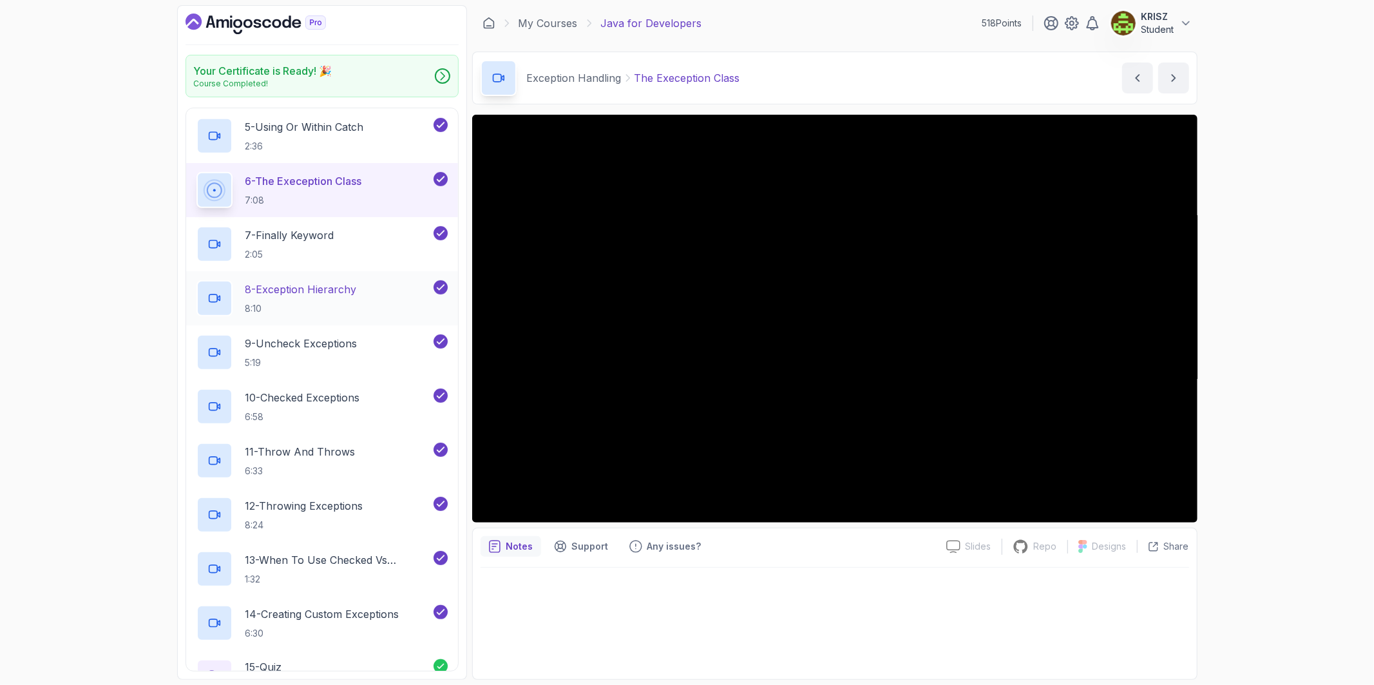
scroll to position [759, 0]
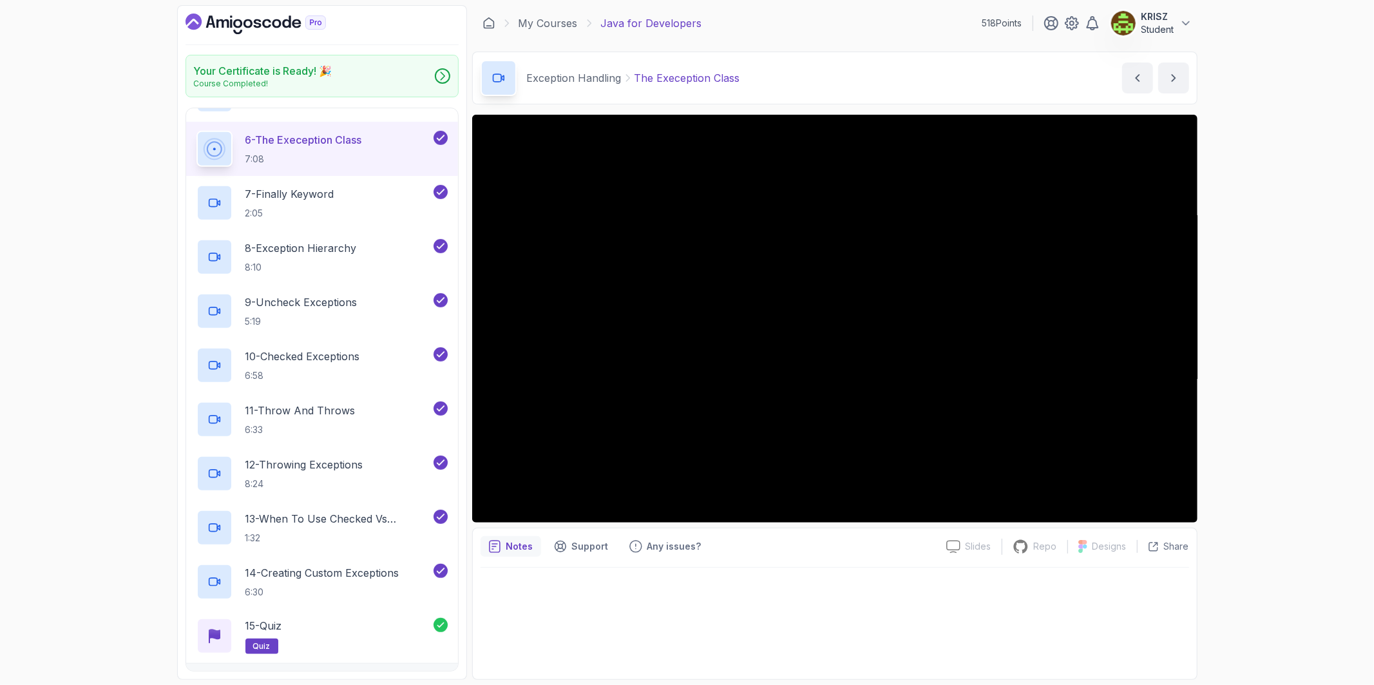
click at [1322, 440] on div "Your Certificate is Ready! 🎉 Course Completed! 1 - Intro 2 - Loops 3 - If State…" at bounding box center [687, 342] width 1374 height 685
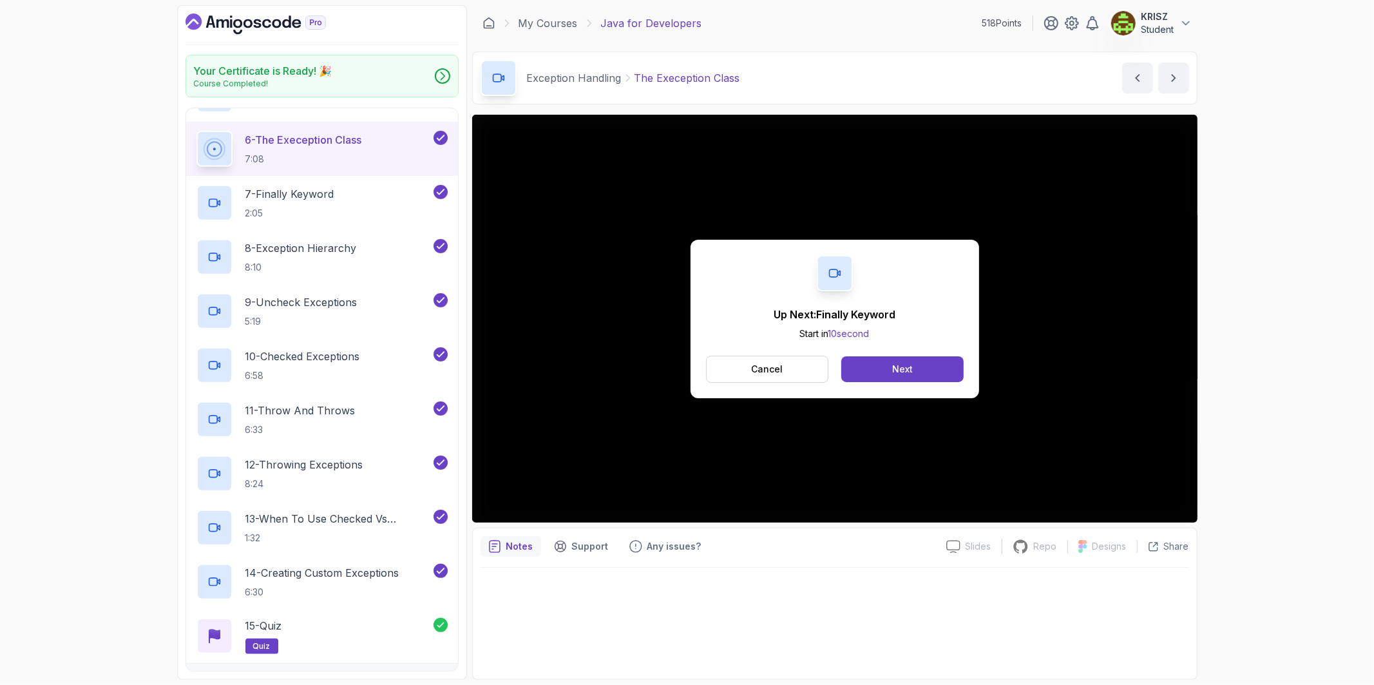
click at [1045, 509] on div "Up Next: Finally Keyword Start in 10 second Cancel Next" at bounding box center [834, 319] width 725 height 408
click at [797, 372] on button "Cancel" at bounding box center [767, 369] width 123 height 27
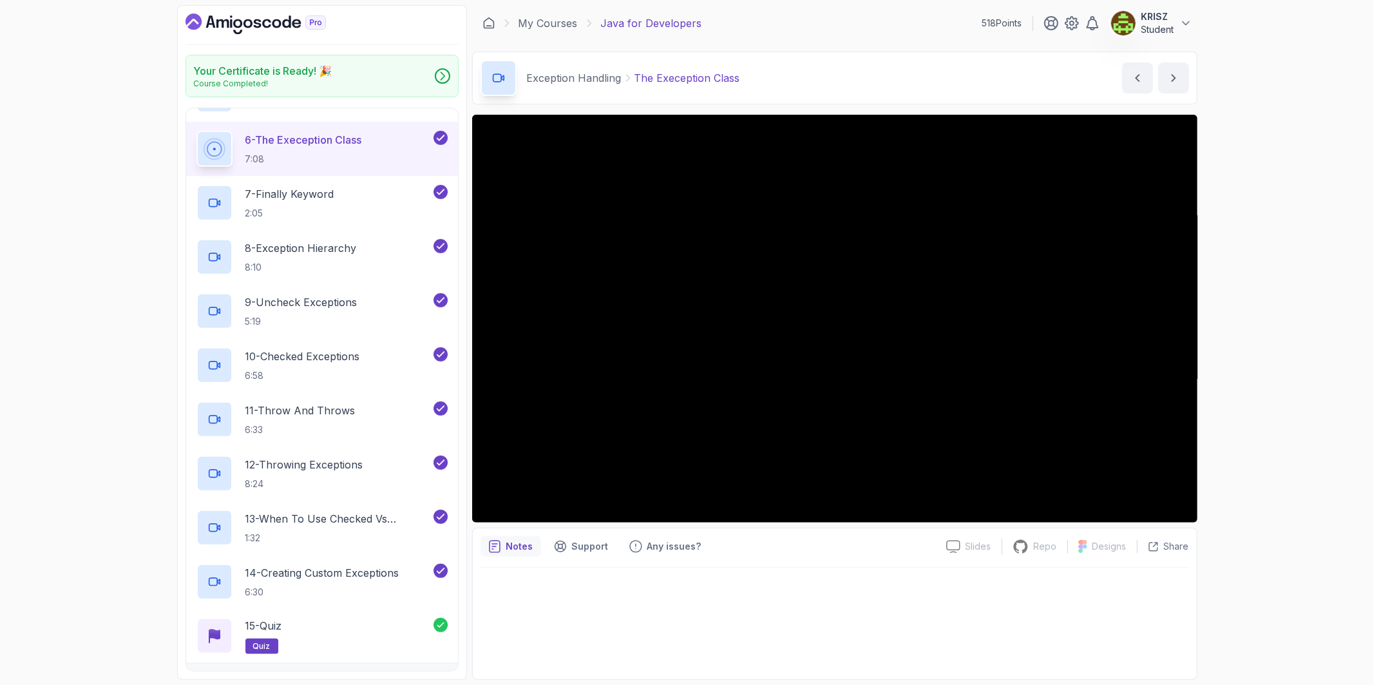
click at [309, 142] on p "6 - The Exeception Class" at bounding box center [303, 139] width 117 height 15
click at [314, 208] on p "2:05" at bounding box center [289, 213] width 89 height 13
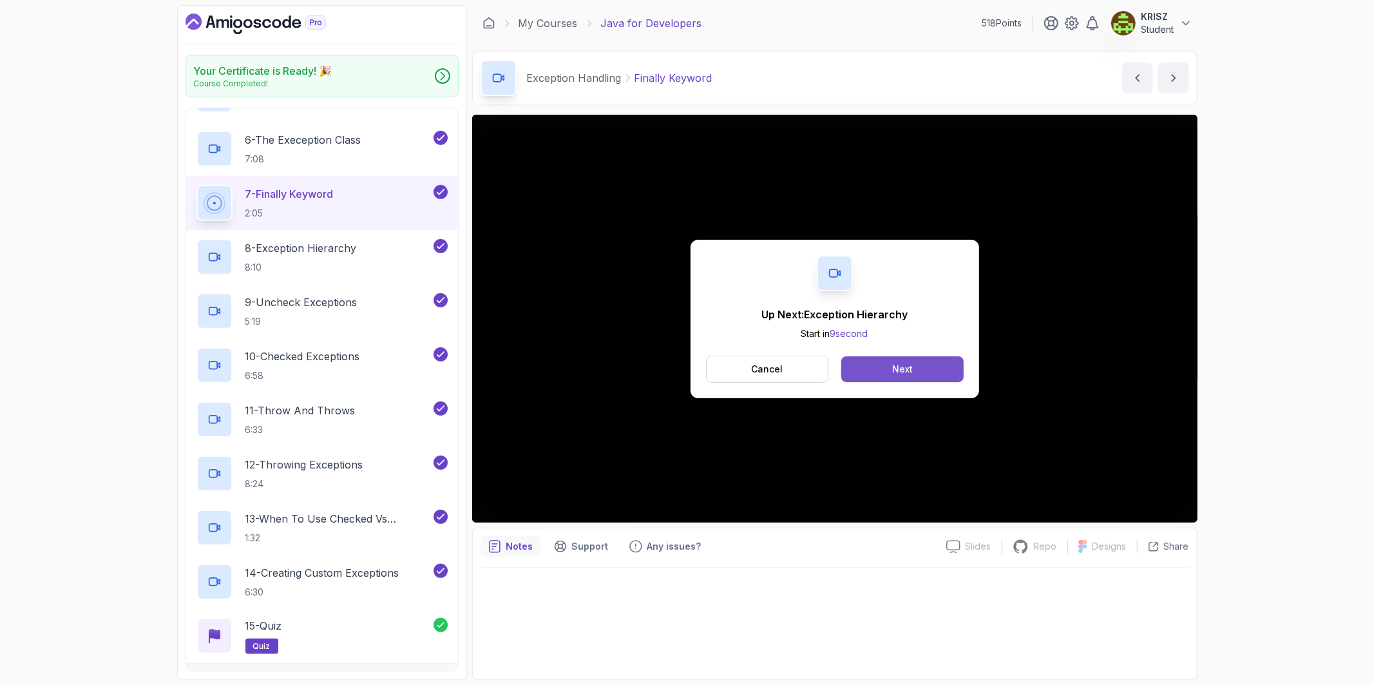
click at [893, 374] on div "Next" at bounding box center [902, 369] width 21 height 13
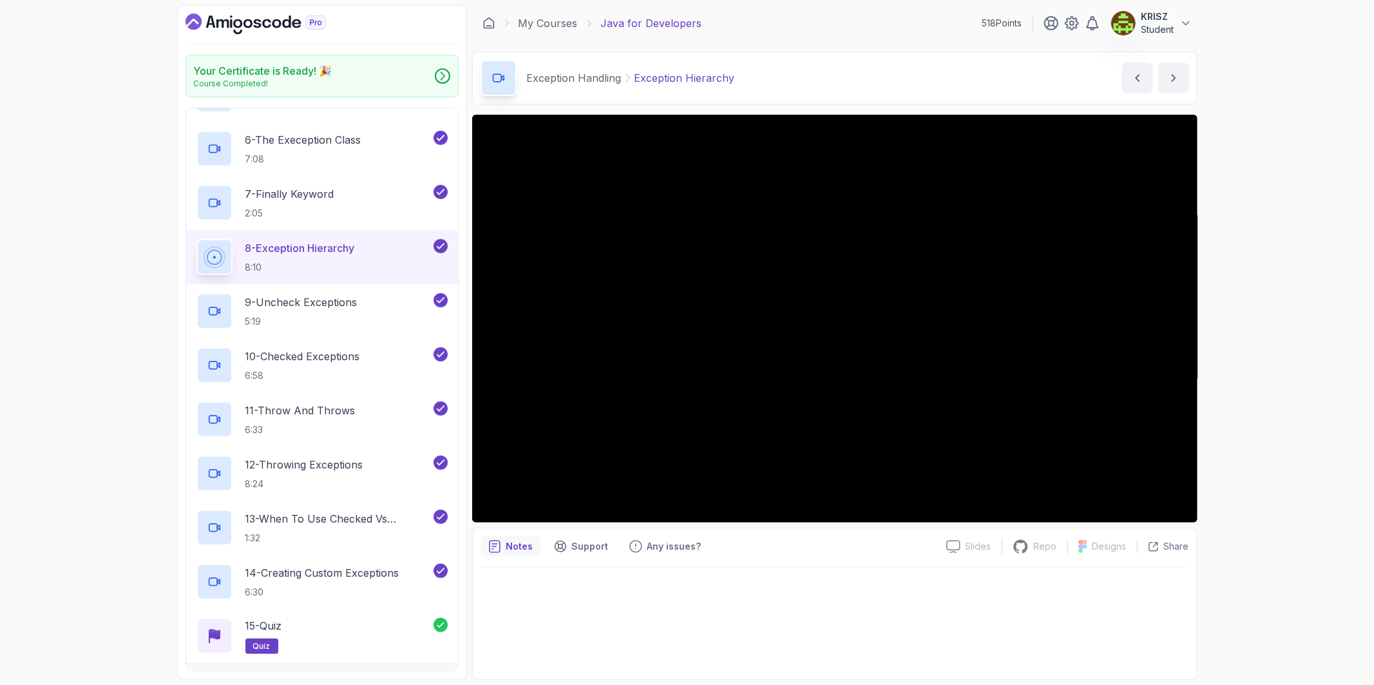
click at [1282, 333] on div "Your Certificate is Ready! 🎉 Course Completed! 1 - Intro 2 - Loops 3 - If State…" at bounding box center [687, 342] width 1374 height 685
click at [1221, 333] on div "Your Certificate is Ready! 🎉 Course Completed! 1 - Intro 2 - Loops 3 - If State…" at bounding box center [687, 342] width 1374 height 685
click at [1234, 468] on div "Your Certificate is Ready! 🎉 Course Completed! 1 - Intro 2 - Loops 3 - If State…" at bounding box center [687, 342] width 1374 height 685
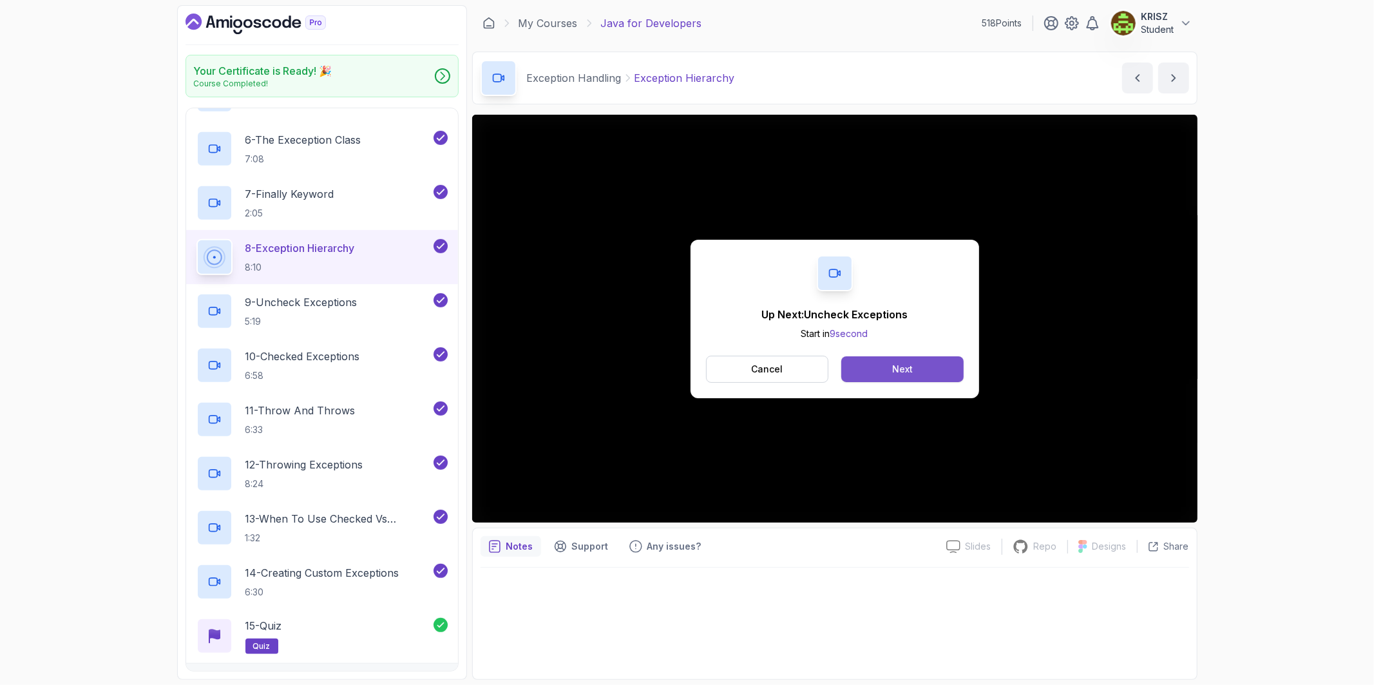
click at [896, 372] on div "Next" at bounding box center [902, 369] width 21 height 13
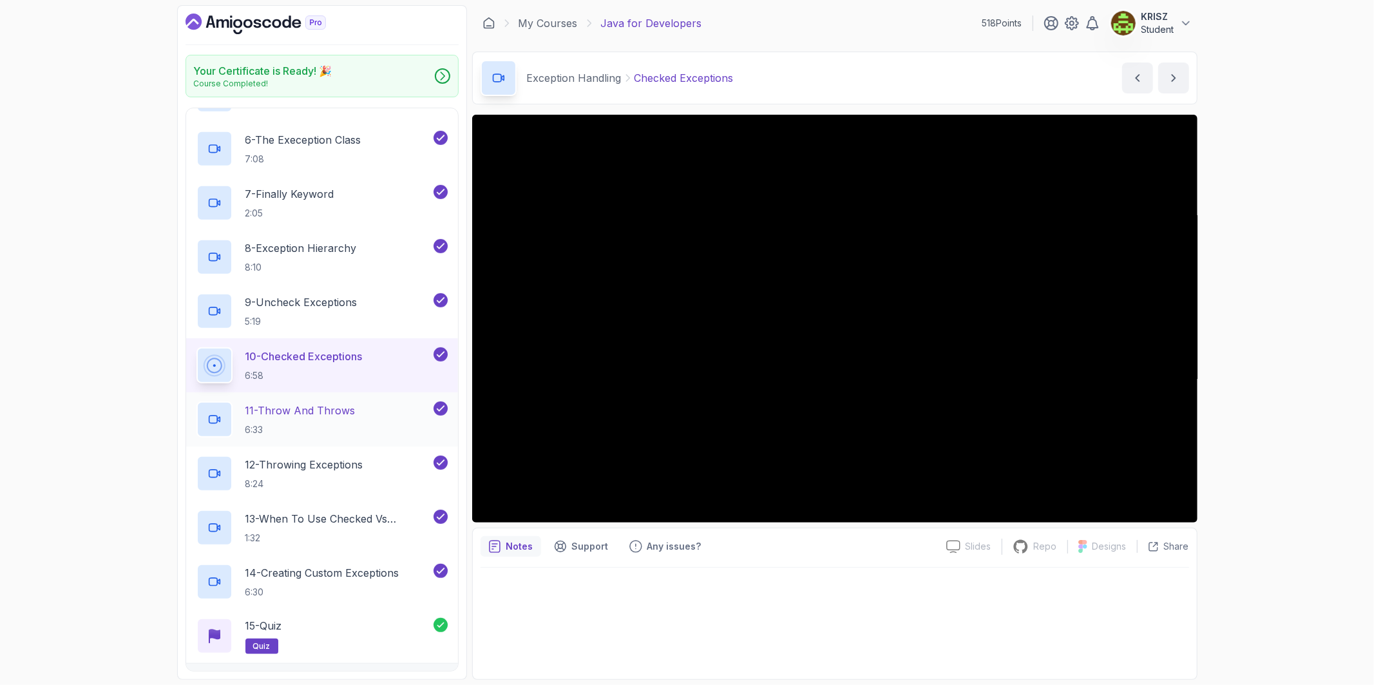
click at [338, 408] on p "11 - Throw And Throws" at bounding box center [300, 410] width 110 height 15
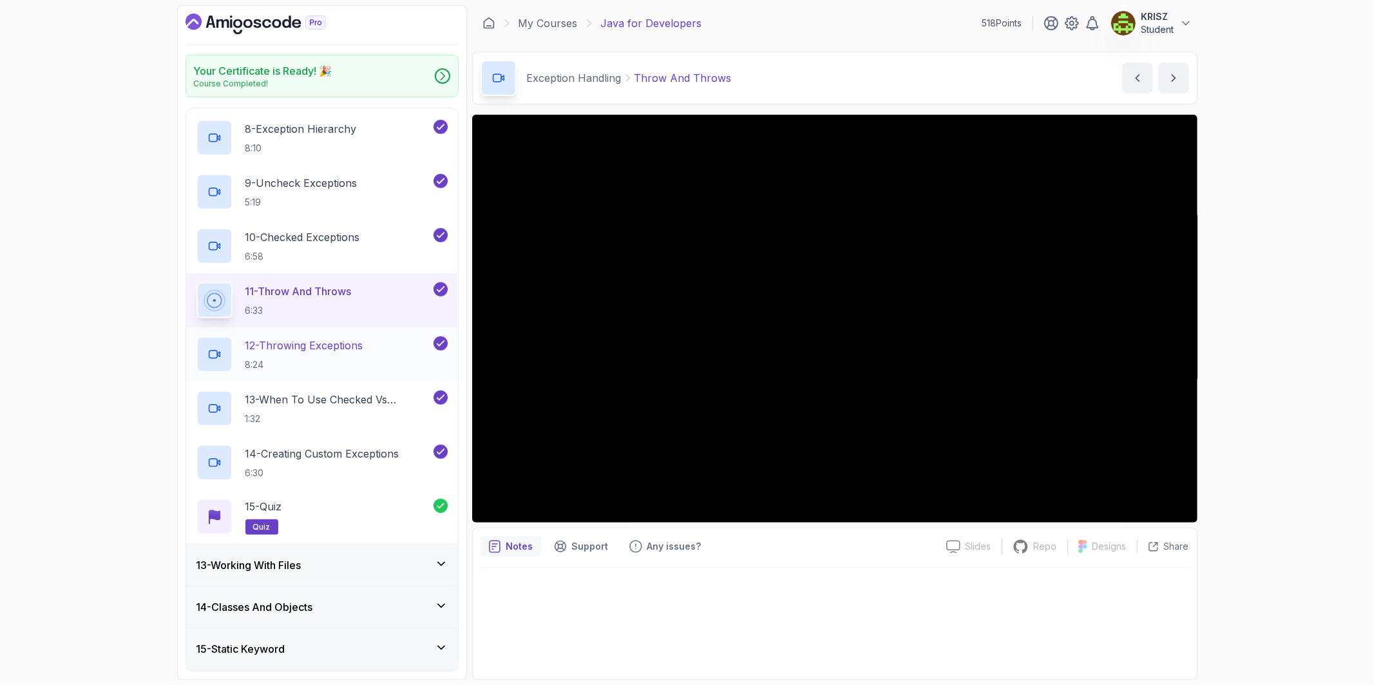
scroll to position [1045, 0]
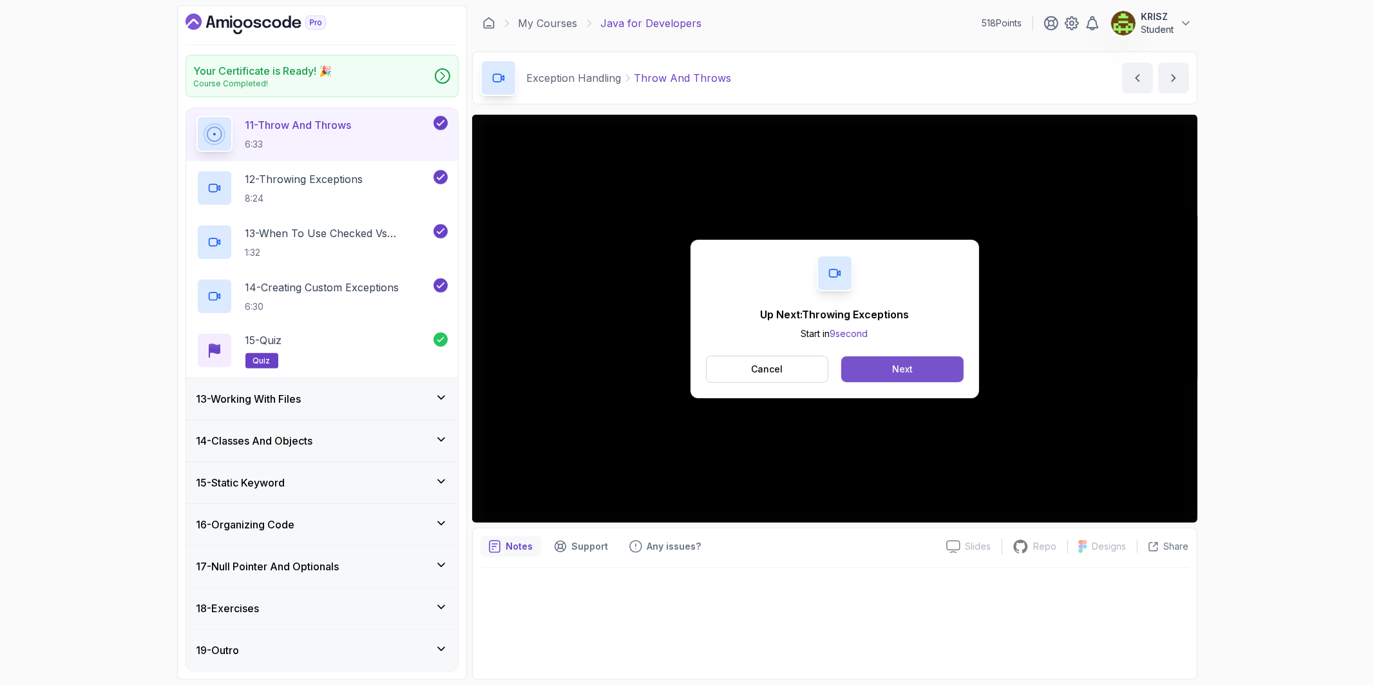
click at [937, 374] on button "Next" at bounding box center [902, 369] width 122 height 26
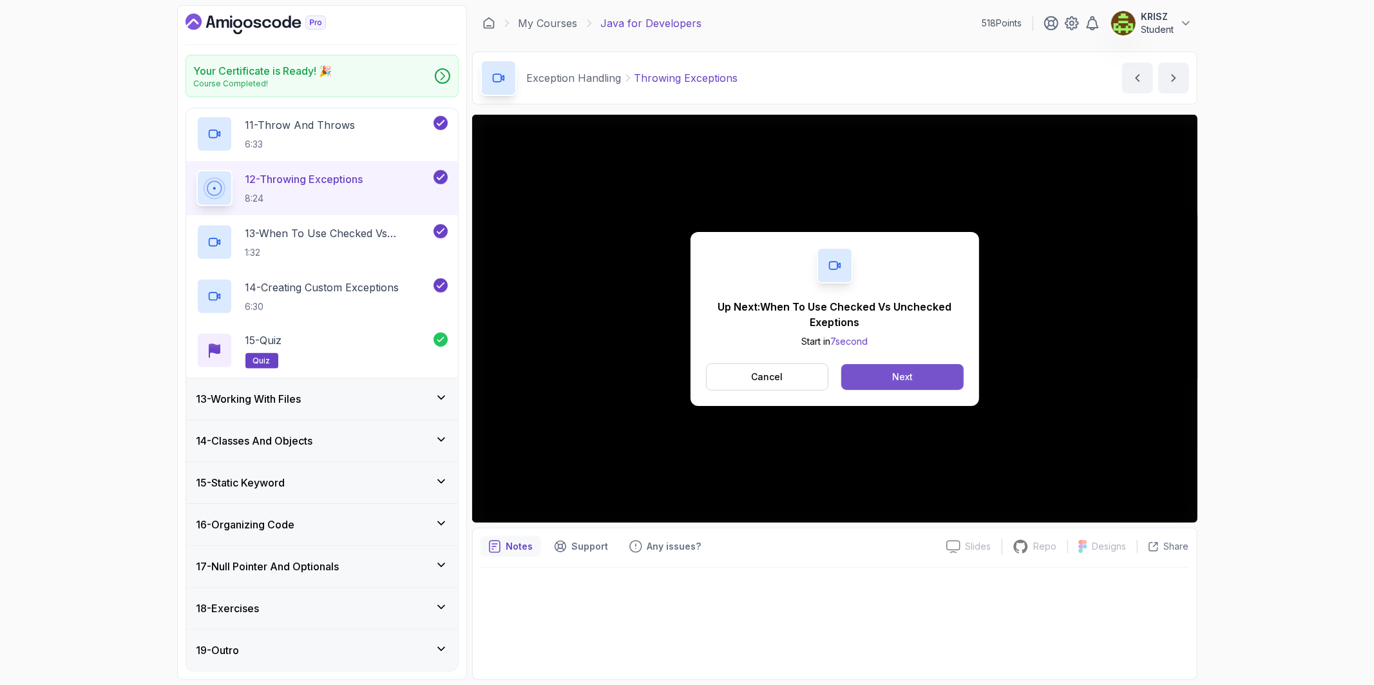
click at [900, 377] on div "Next" at bounding box center [902, 376] width 21 height 13
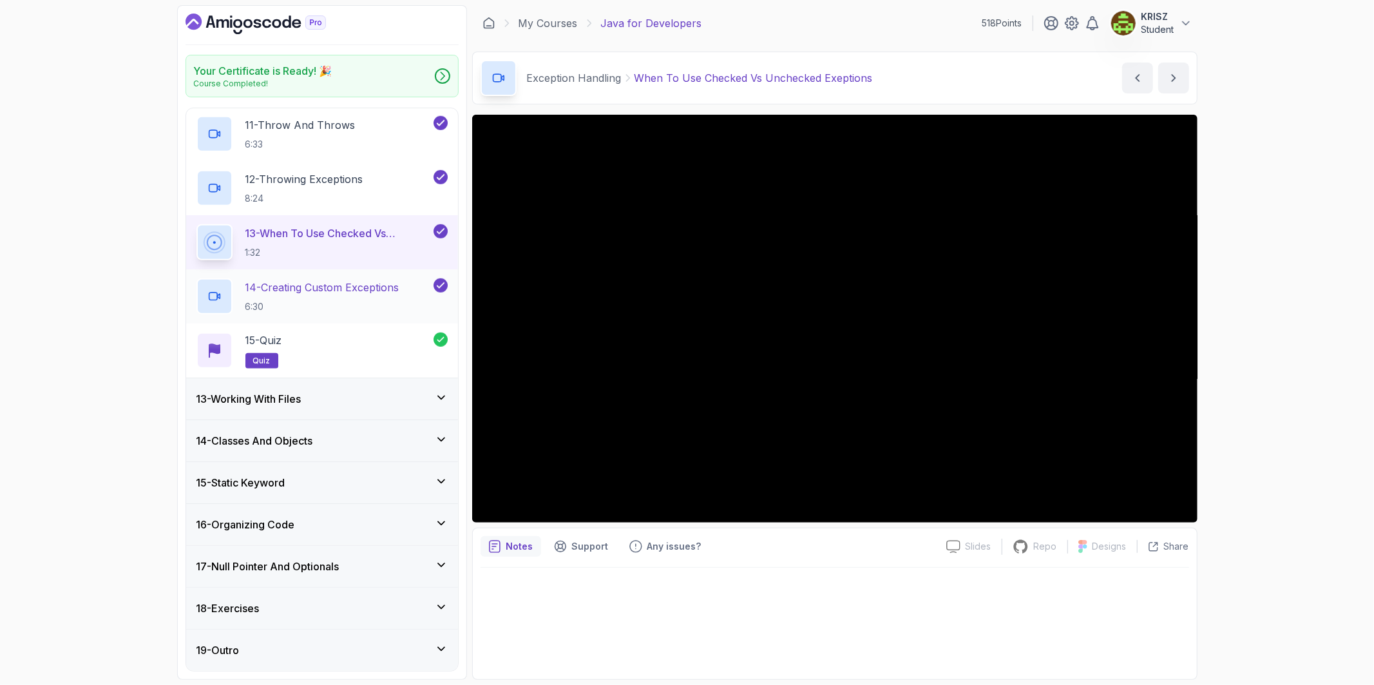
click at [318, 292] on p "14 - Creating Custom Exceptions" at bounding box center [322, 287] width 154 height 15
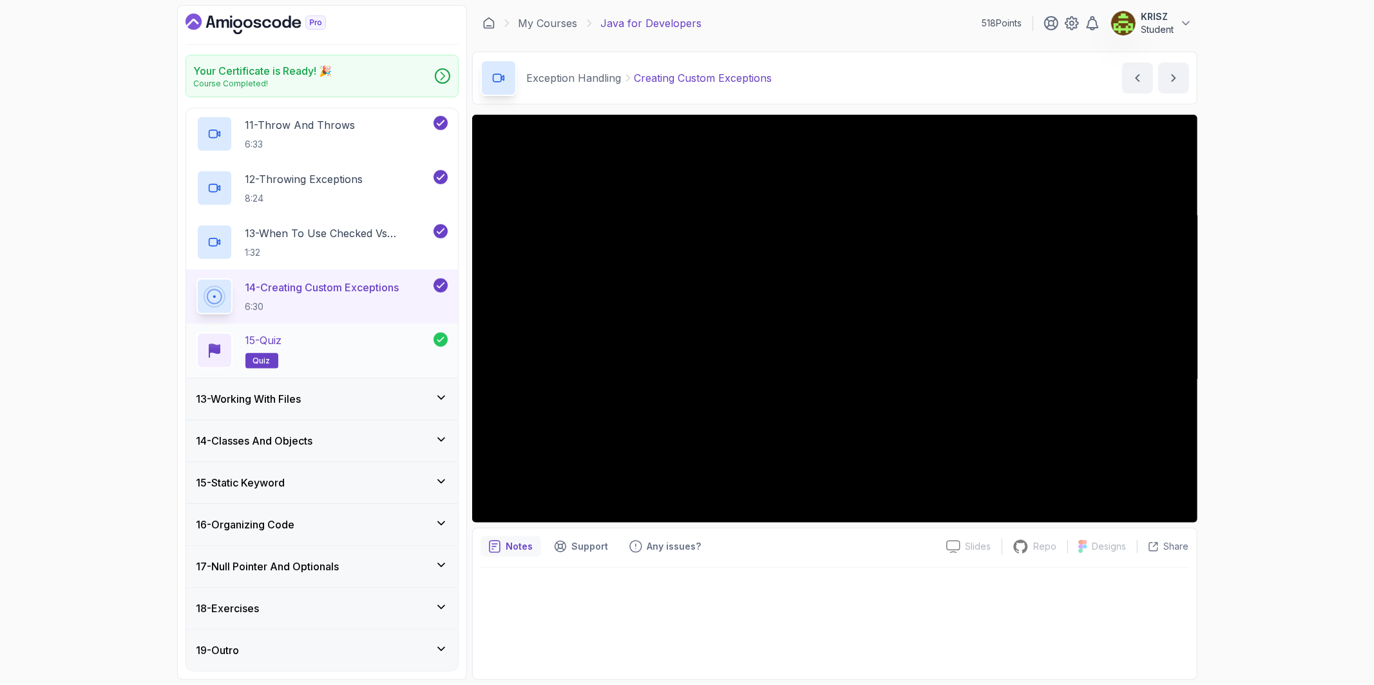
click at [312, 339] on div "15 - Quiz quiz" at bounding box center [314, 350] width 237 height 36
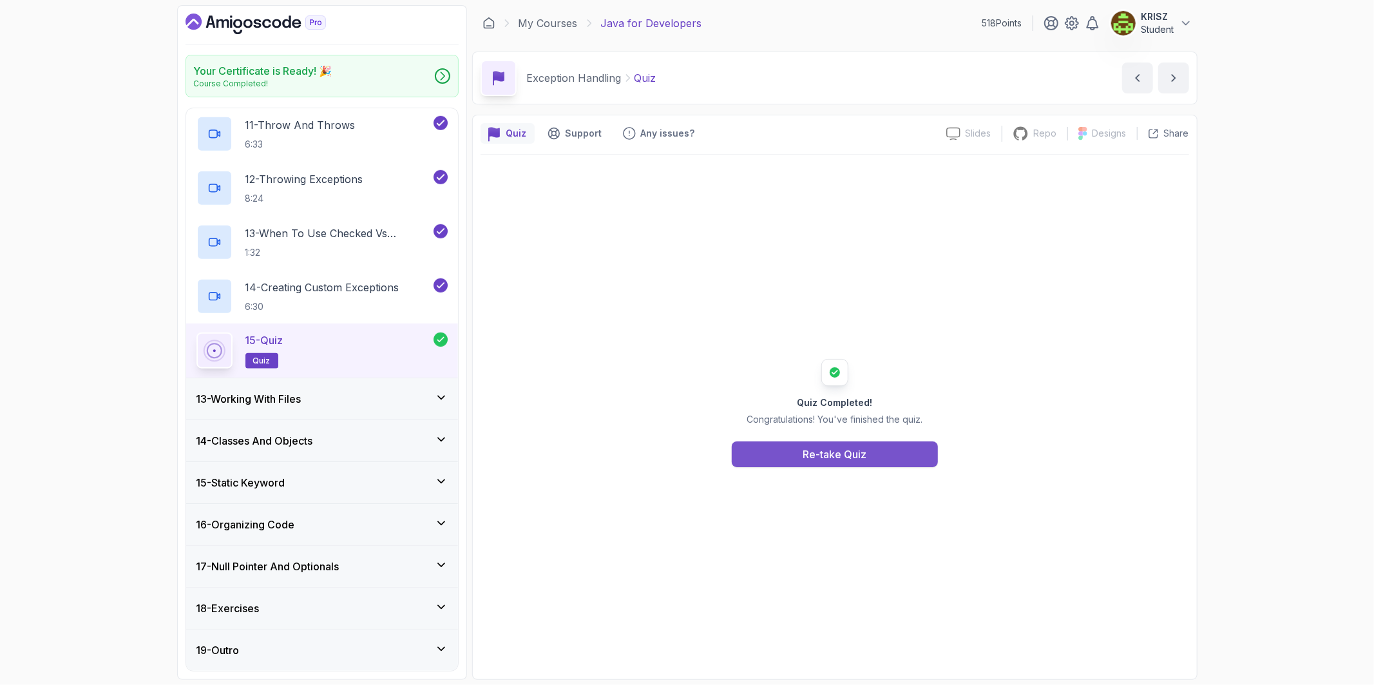
click at [777, 447] on button "Re-take Quiz" at bounding box center [835, 454] width 206 height 26
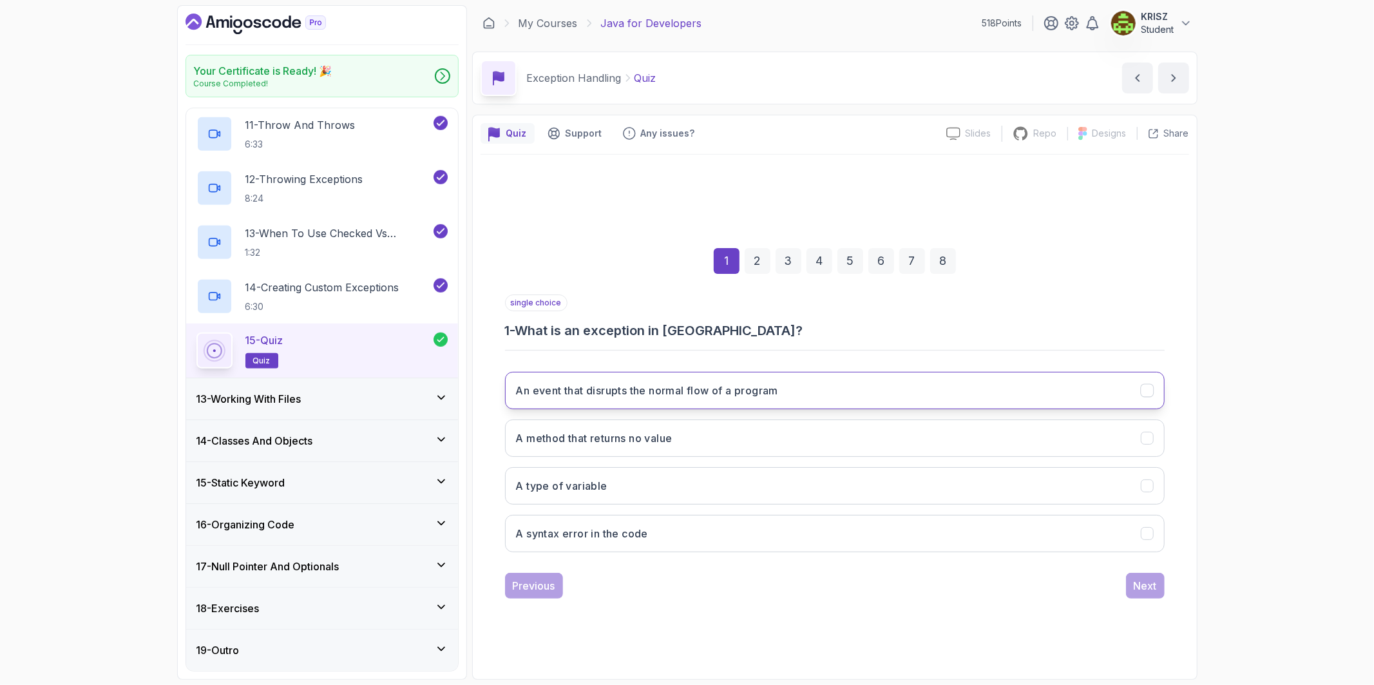
drag, startPoint x: 674, startPoint y: 380, endPoint x: 717, endPoint y: 395, distance: 45.6
click at [674, 381] on button "An event that disrupts the normal flow of a program" at bounding box center [835, 390] width 660 height 37
click at [1139, 576] on button "Next" at bounding box center [1145, 586] width 39 height 26
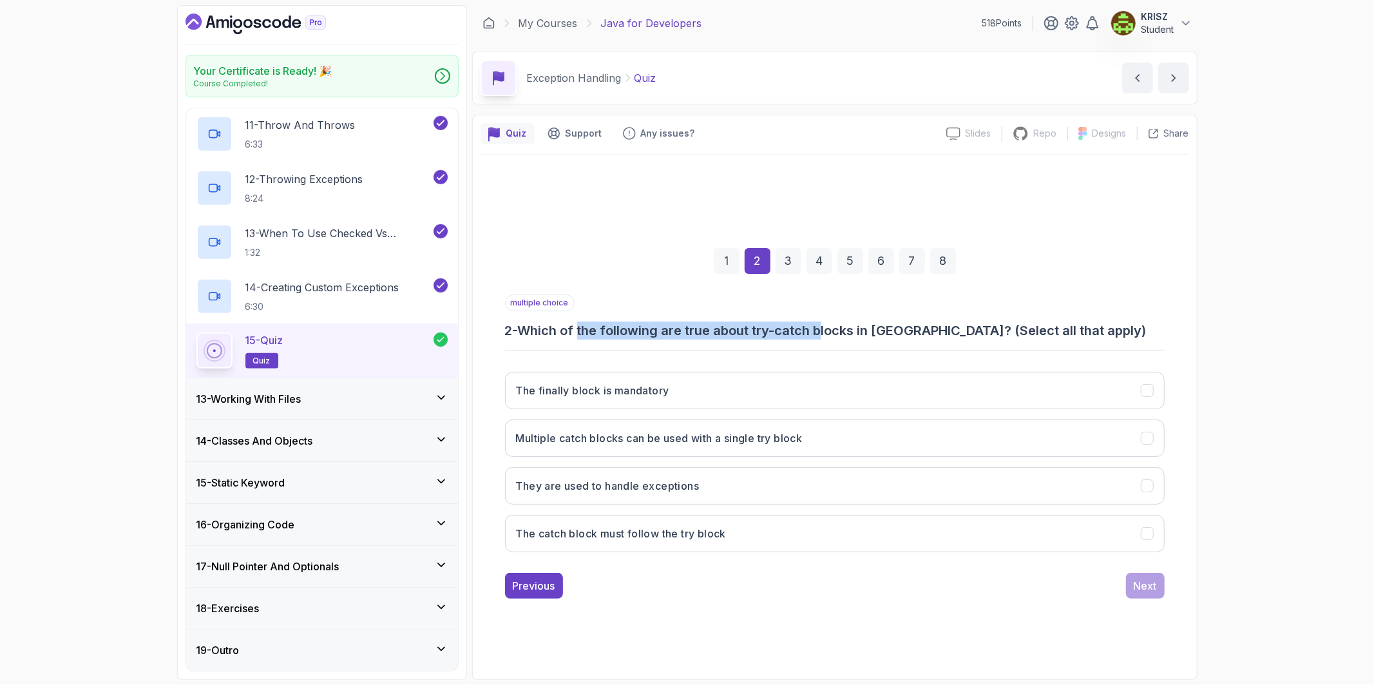
drag, startPoint x: 595, startPoint y: 332, endPoint x: 825, endPoint y: 332, distance: 230.6
click at [825, 332] on h3 "2 - Which of the following are true about try-catch blocks in [GEOGRAPHIC_DATA]…" at bounding box center [835, 330] width 660 height 18
click at [725, 317] on div "multiple choice 2 - Which of the following are true about try-catch blocks in […" at bounding box center [835, 316] width 660 height 45
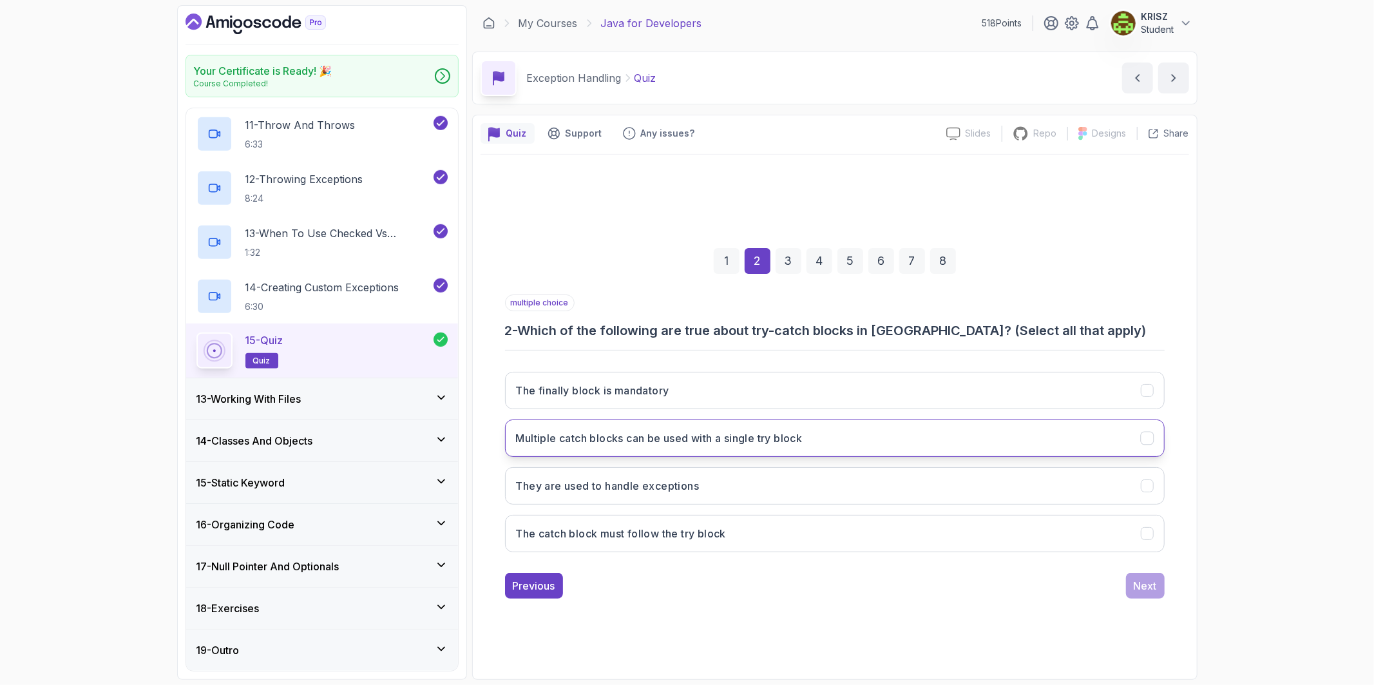
click at [697, 423] on button "Multiple catch blocks can be used with a single try block" at bounding box center [835, 437] width 660 height 37
click at [645, 479] on h3 "They are used to handle exceptions" at bounding box center [608, 485] width 184 height 15
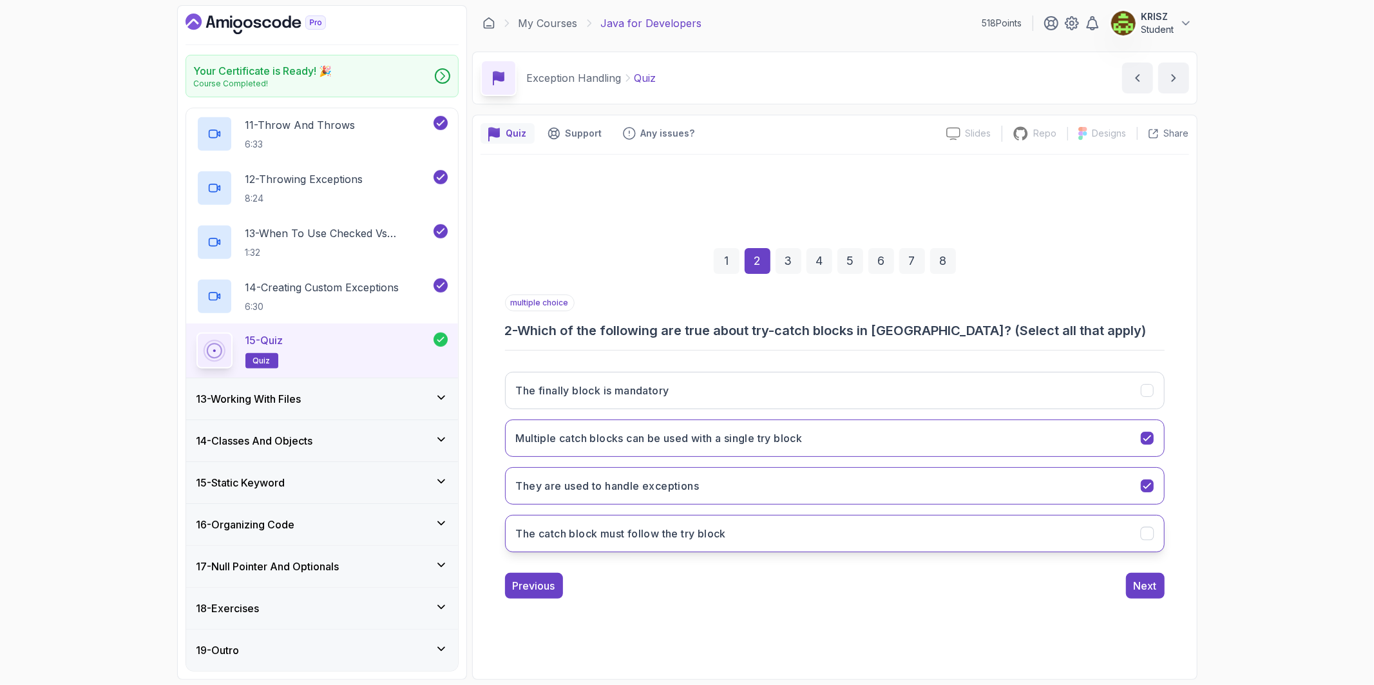
click at [660, 532] on h3 "The catch block must follow the try block" at bounding box center [621, 533] width 210 height 15
click at [1139, 583] on div "Next" at bounding box center [1145, 585] width 23 height 15
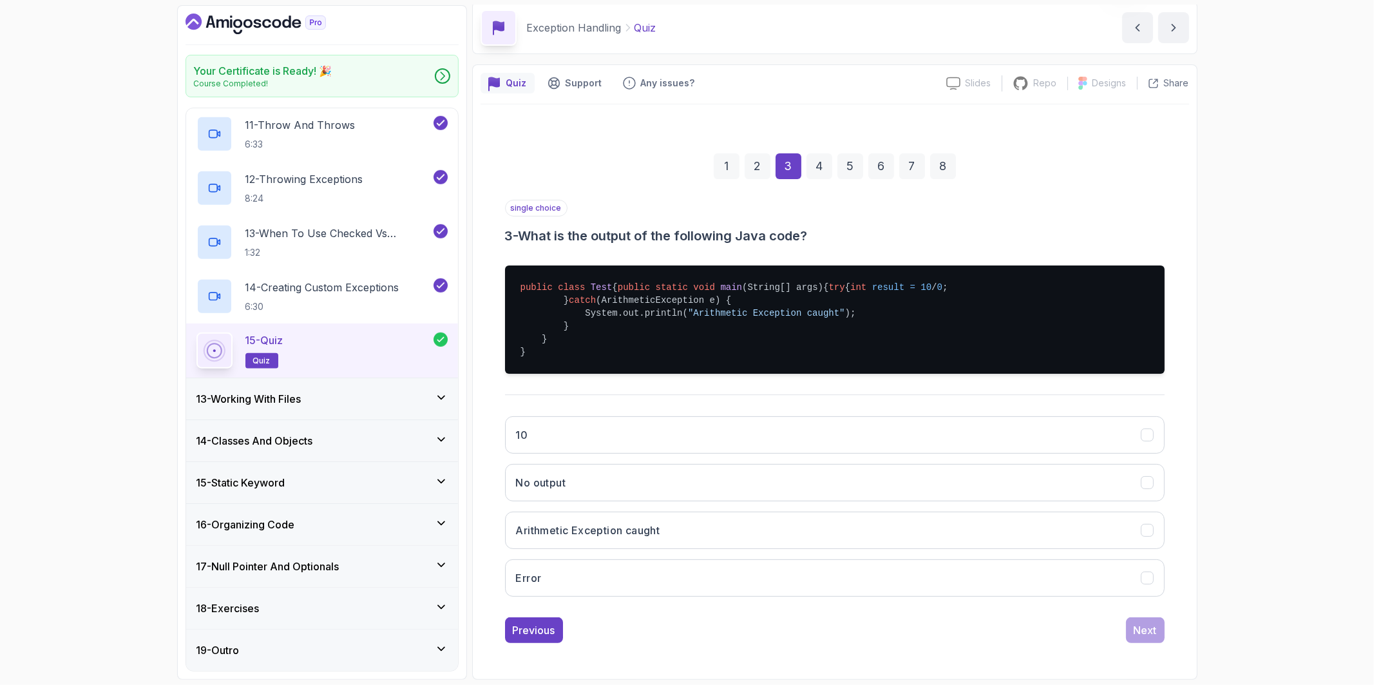
scroll to position [88, 0]
click at [739, 531] on button "Arithmetic Exception caught" at bounding box center [835, 529] width 660 height 37
click at [1144, 621] on button "Next" at bounding box center [1145, 630] width 39 height 26
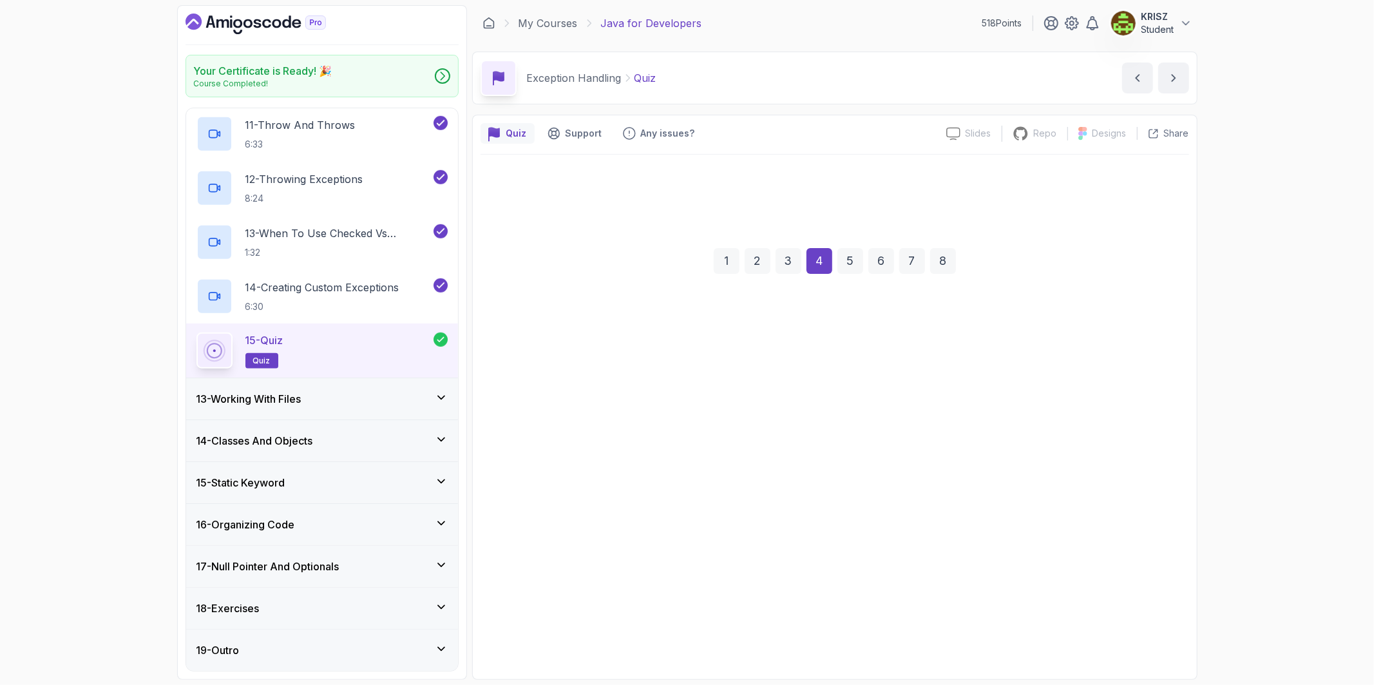
scroll to position [0, 0]
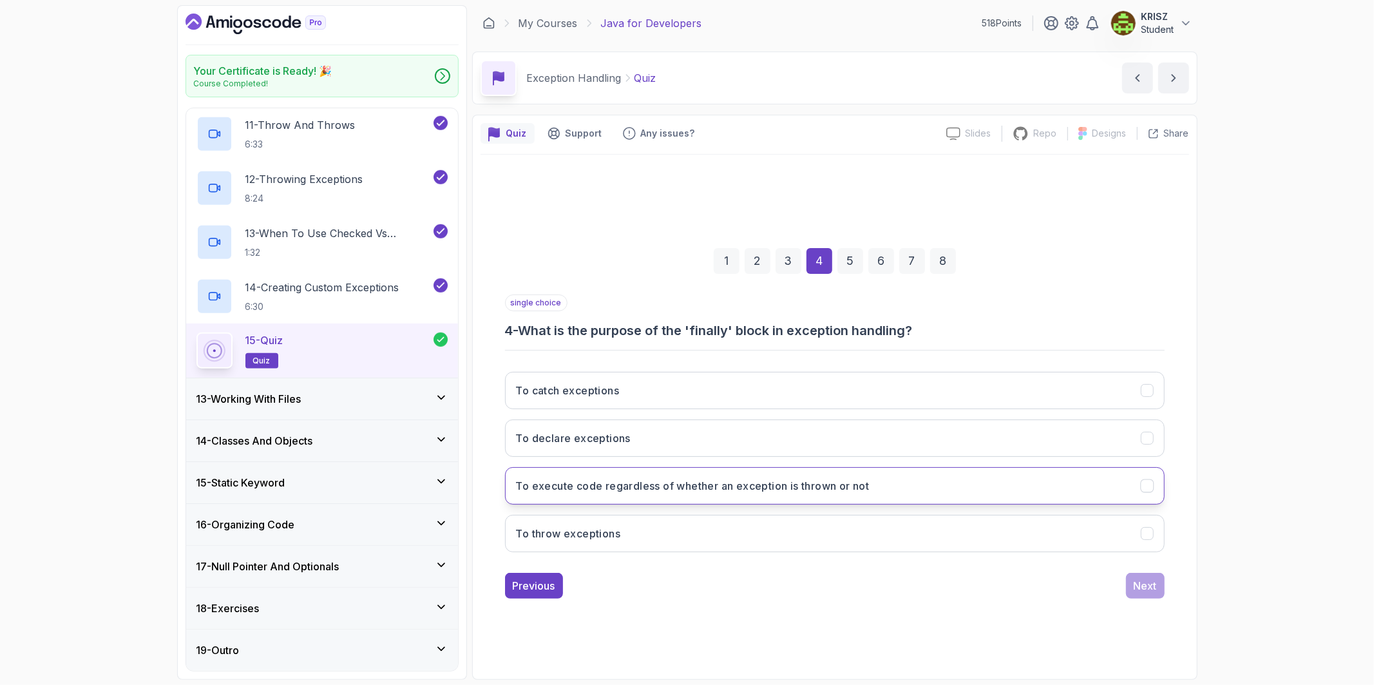
click at [1020, 494] on button "To execute code regardless of whether an exception is thrown or not" at bounding box center [835, 485] width 660 height 37
click at [1130, 577] on button "Next" at bounding box center [1145, 586] width 39 height 26
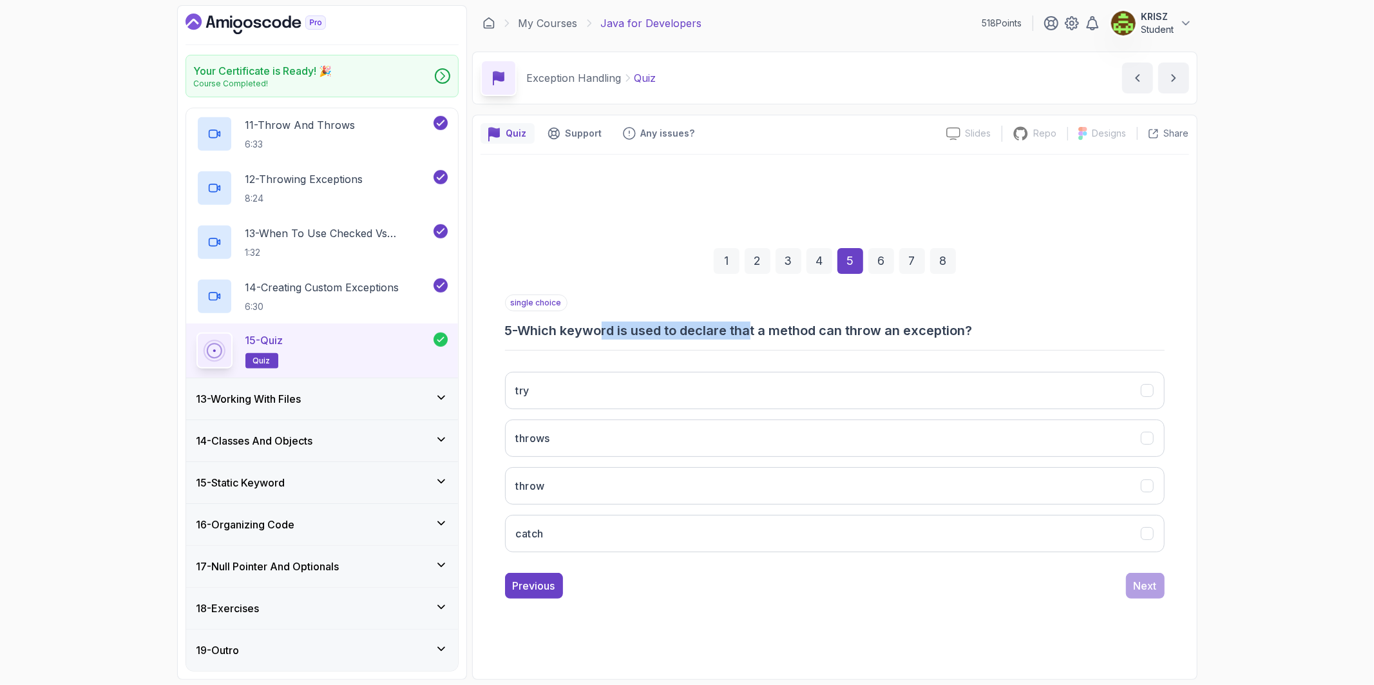
drag, startPoint x: 629, startPoint y: 335, endPoint x: 756, endPoint y: 332, distance: 126.9
click at [756, 332] on h3 "5 - Which keyword is used to declare that a method can throw an exception?" at bounding box center [835, 330] width 660 height 18
click at [730, 305] on div "single choice 5 - Which keyword is used to declare that a method can throw an e…" at bounding box center [835, 316] width 660 height 45
click at [607, 441] on button "throws" at bounding box center [835, 437] width 660 height 37
click at [1145, 581] on div "Next" at bounding box center [1145, 585] width 23 height 15
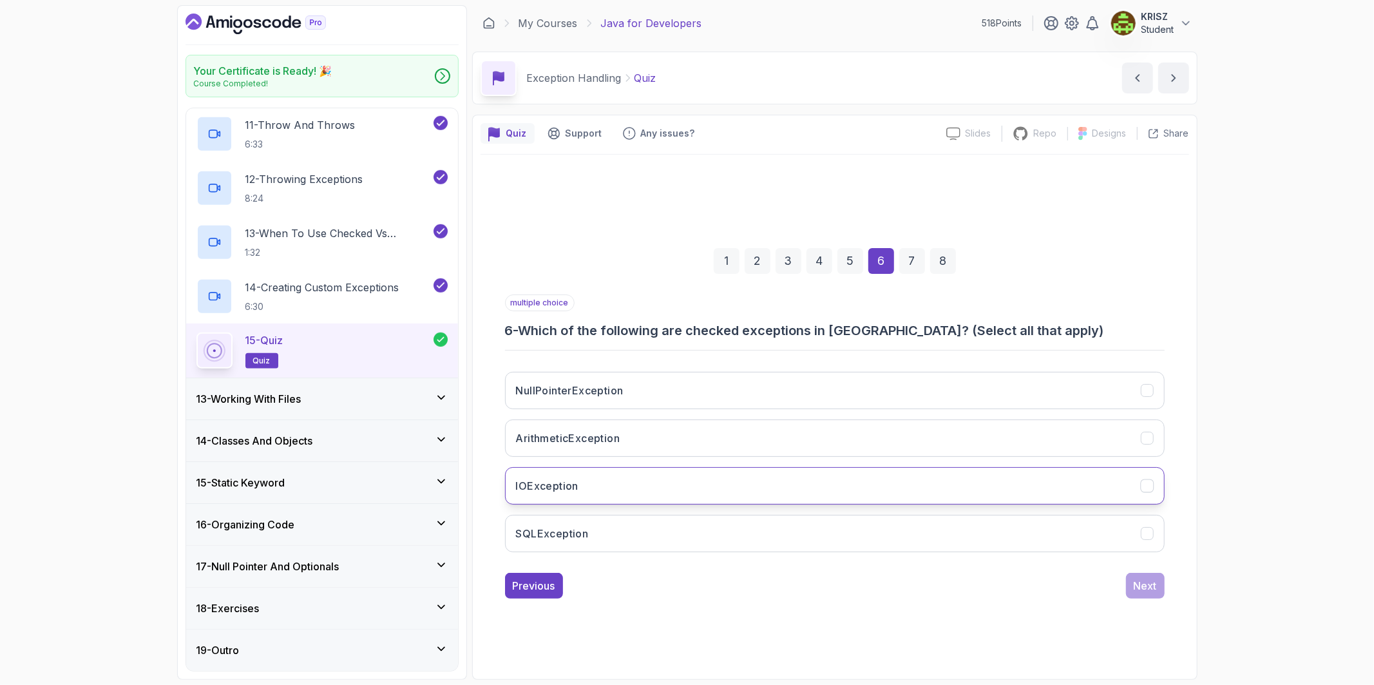
click at [611, 479] on button "IOException" at bounding box center [835, 485] width 660 height 37
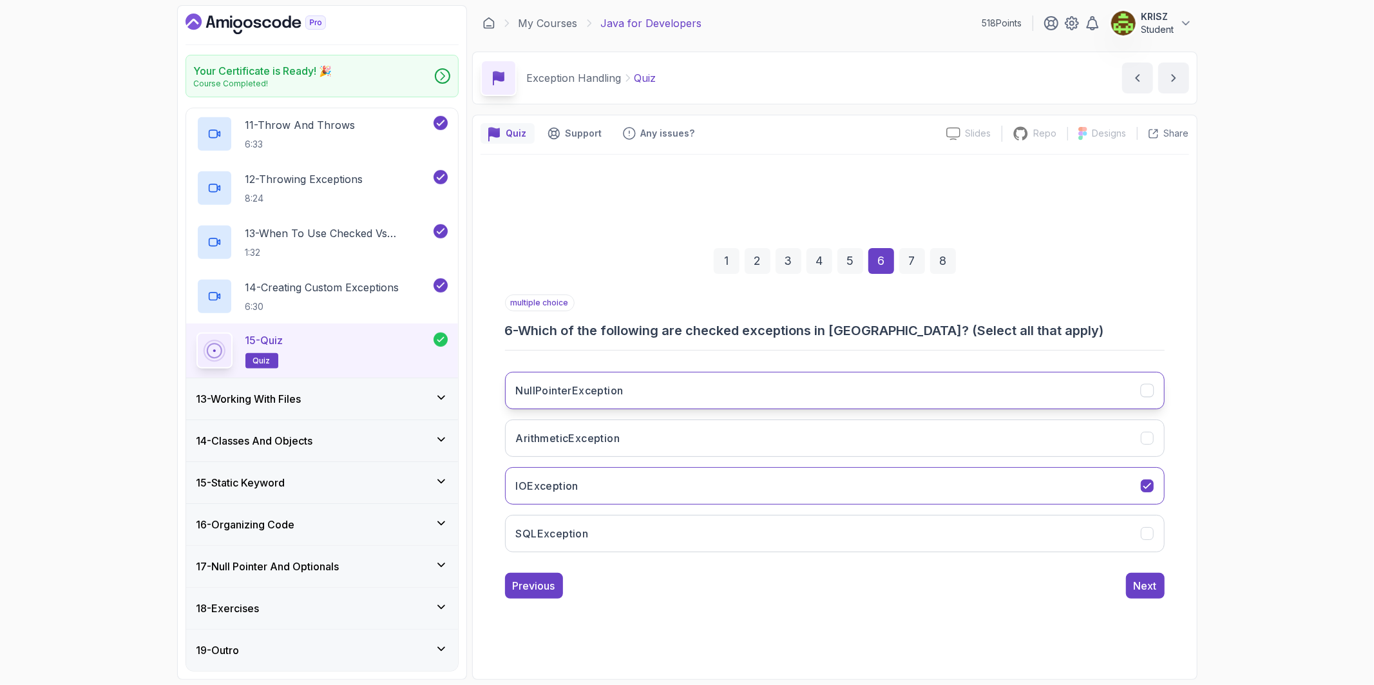
click at [615, 396] on h3 "NullPointerException" at bounding box center [570, 390] width 108 height 15
click at [640, 546] on button "SQLException" at bounding box center [835, 533] width 660 height 37
click at [1147, 580] on div "Next" at bounding box center [1145, 585] width 23 height 15
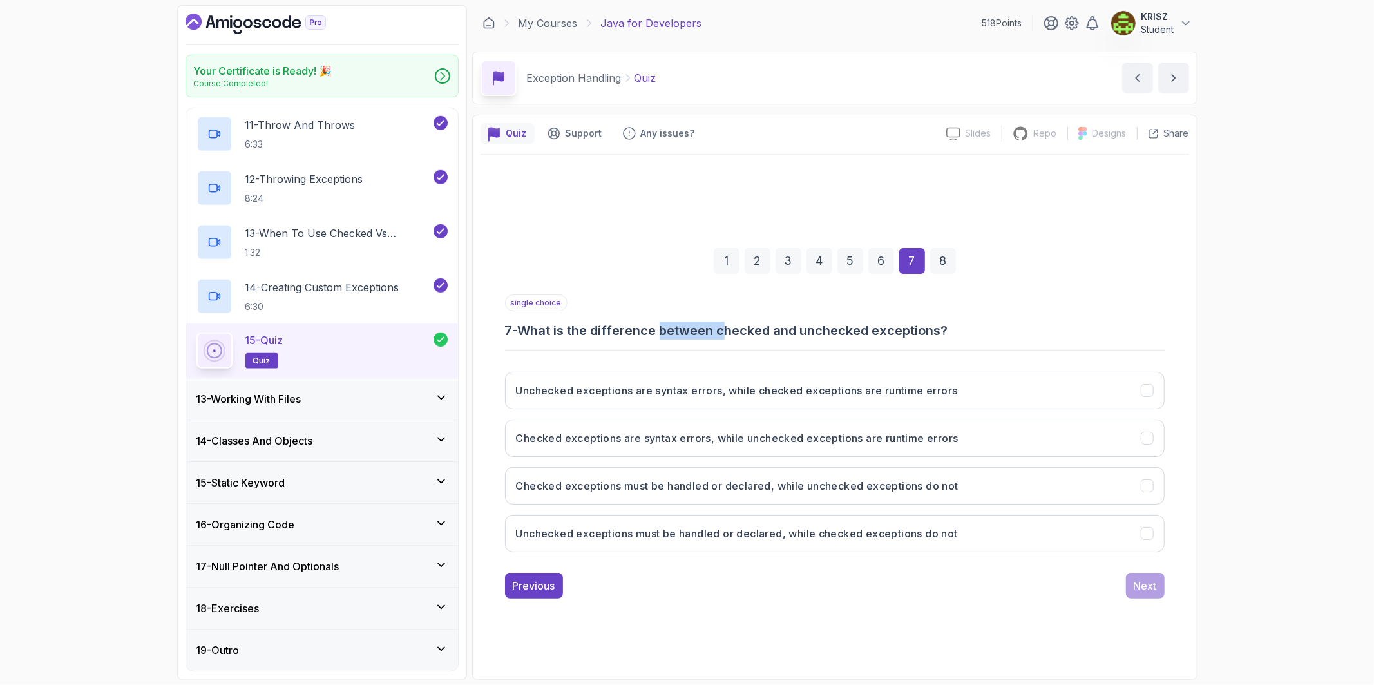
drag, startPoint x: 666, startPoint y: 338, endPoint x: 732, endPoint y: 336, distance: 66.4
click at [732, 336] on h3 "7 - What is the difference between checked and unchecked exceptions?" at bounding box center [835, 330] width 660 height 18
click at [710, 343] on div "single choice 7 - What is the difference between checked and unchecked exceptio…" at bounding box center [835, 428] width 660 height 268
click at [833, 496] on button "Checked exceptions must be handled or declared, while unchecked exceptions do n…" at bounding box center [835, 485] width 660 height 37
click at [1150, 589] on div "Next" at bounding box center [1145, 585] width 23 height 15
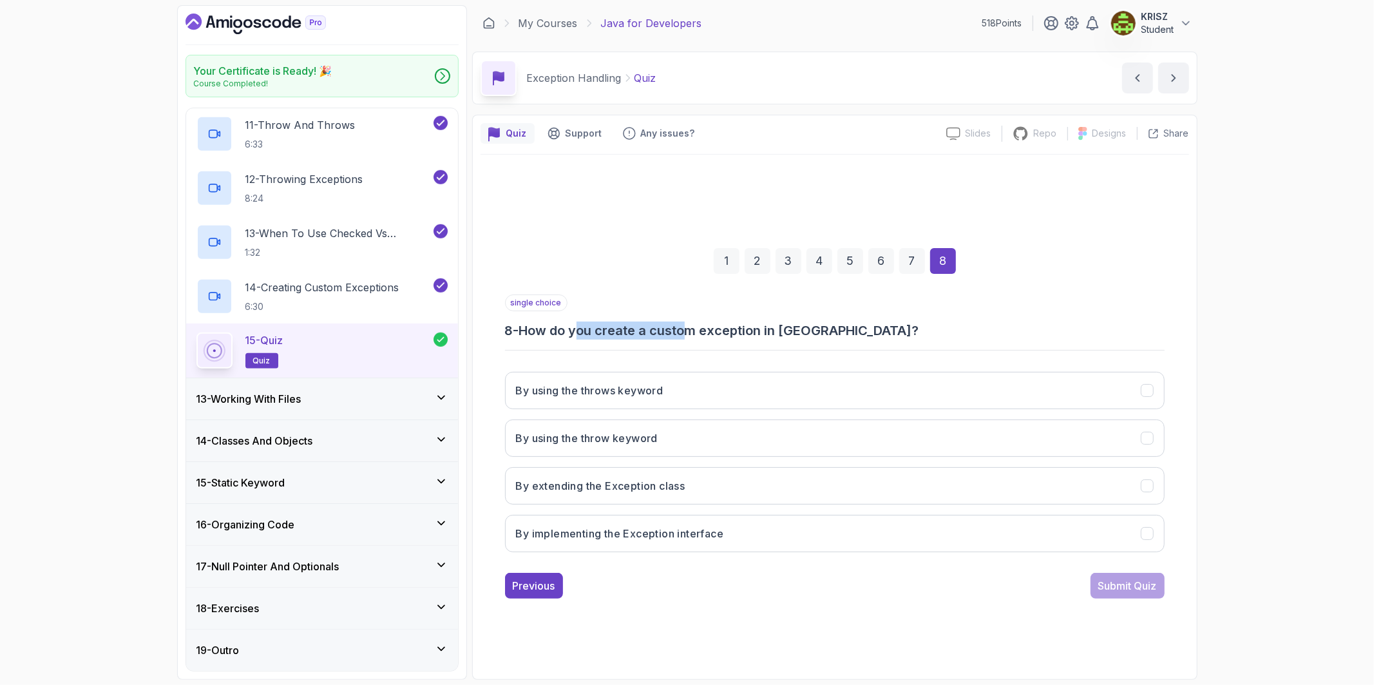
drag, startPoint x: 587, startPoint y: 327, endPoint x: 694, endPoint y: 327, distance: 107.6
click at [694, 327] on h3 "8 - How do you create a custom exception in [GEOGRAPHIC_DATA]?" at bounding box center [835, 330] width 660 height 18
click at [819, 341] on div "single choice 8 - How do you create a custom exception in [GEOGRAPHIC_DATA]? By…" at bounding box center [835, 428] width 660 height 268
click at [730, 490] on button "By extending the Exception class" at bounding box center [835, 485] width 660 height 37
click at [1124, 569] on div "single choice 8 - How do you create a custom exception in [GEOGRAPHIC_DATA]? By…" at bounding box center [835, 446] width 660 height 304
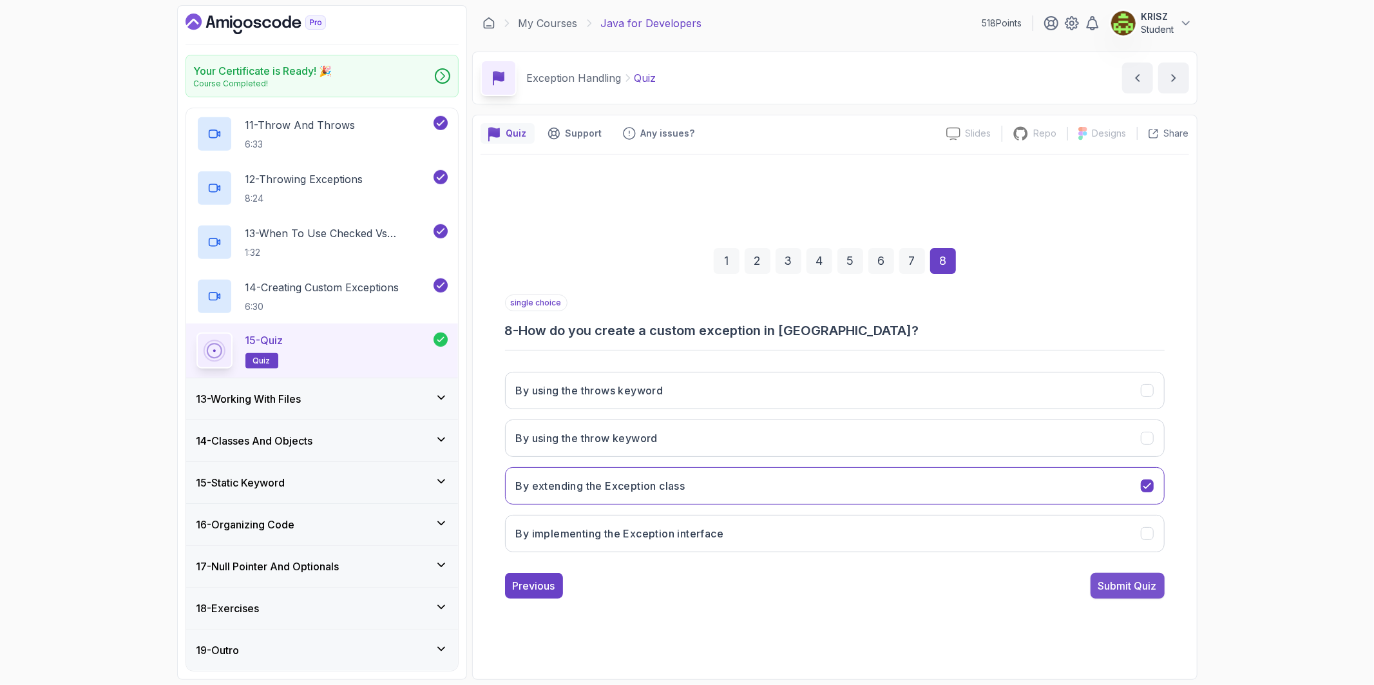
click at [1128, 581] on div "Submit Quiz" at bounding box center [1127, 585] width 59 height 15
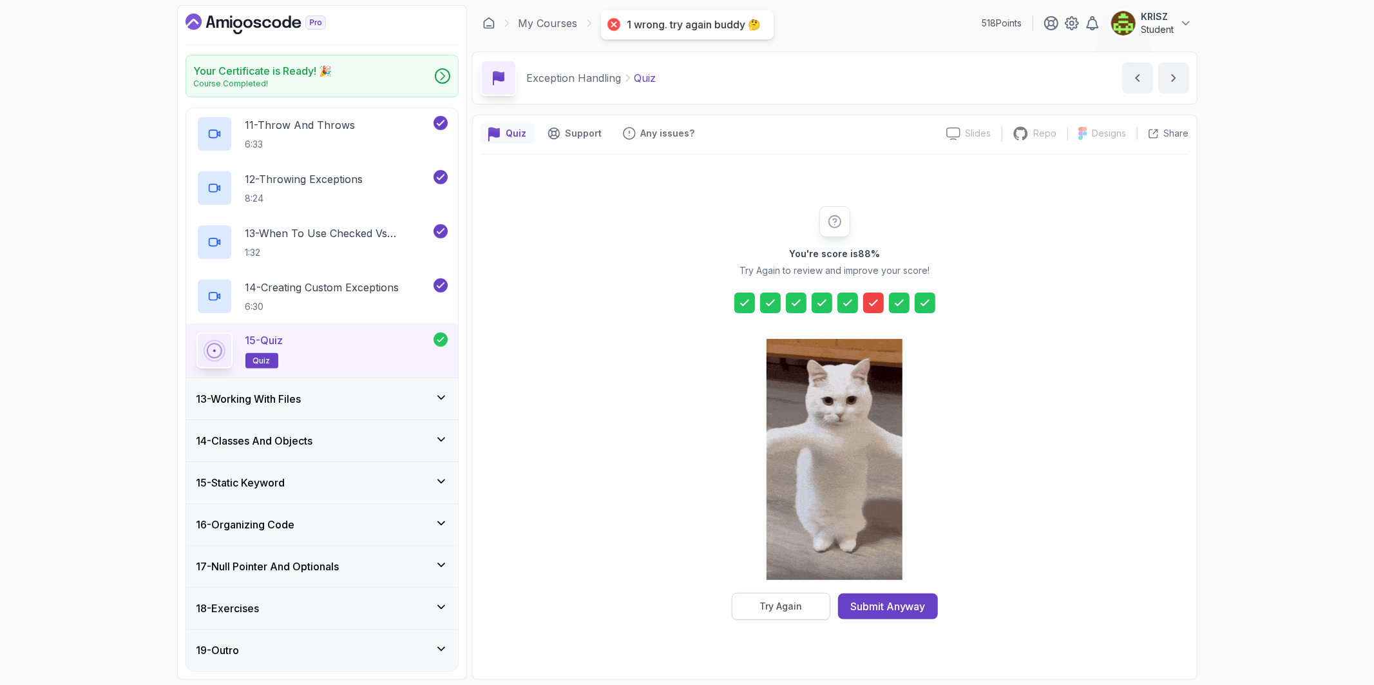
click at [784, 601] on div "Try Again" at bounding box center [780, 606] width 43 height 13
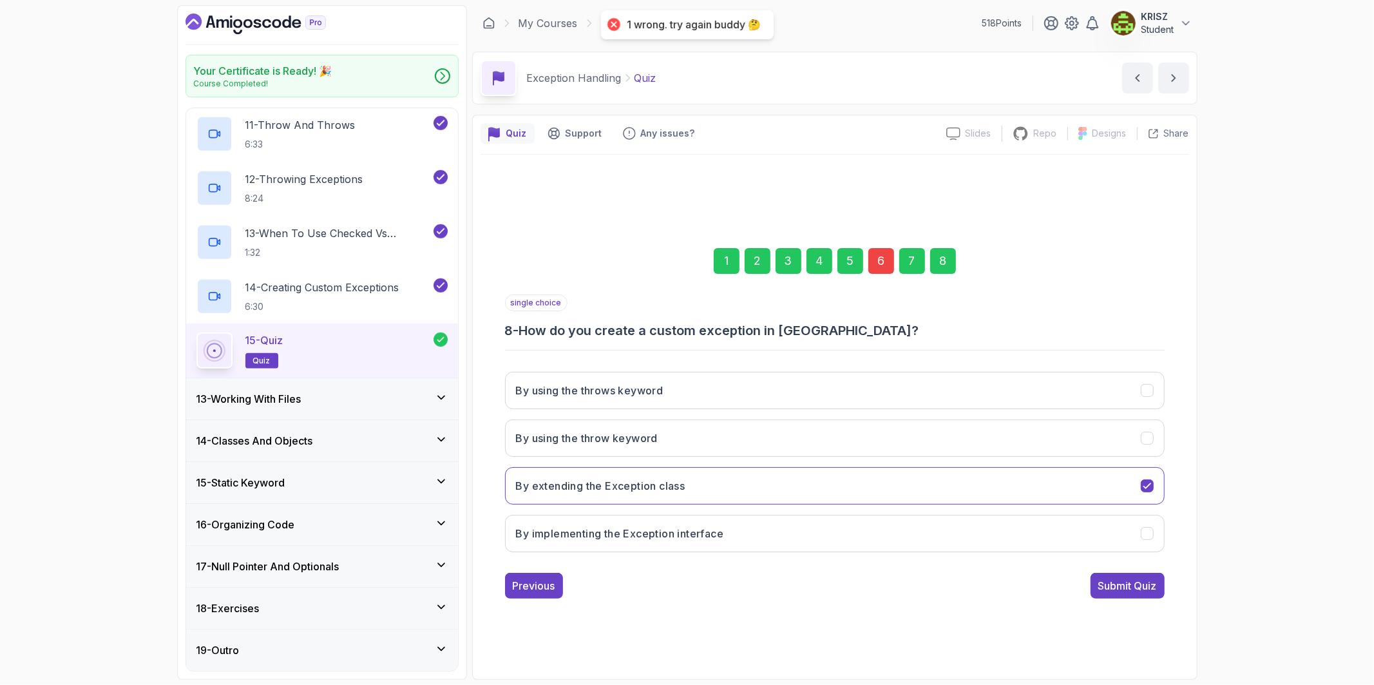
click at [879, 268] on div "6" at bounding box center [881, 261] width 26 height 26
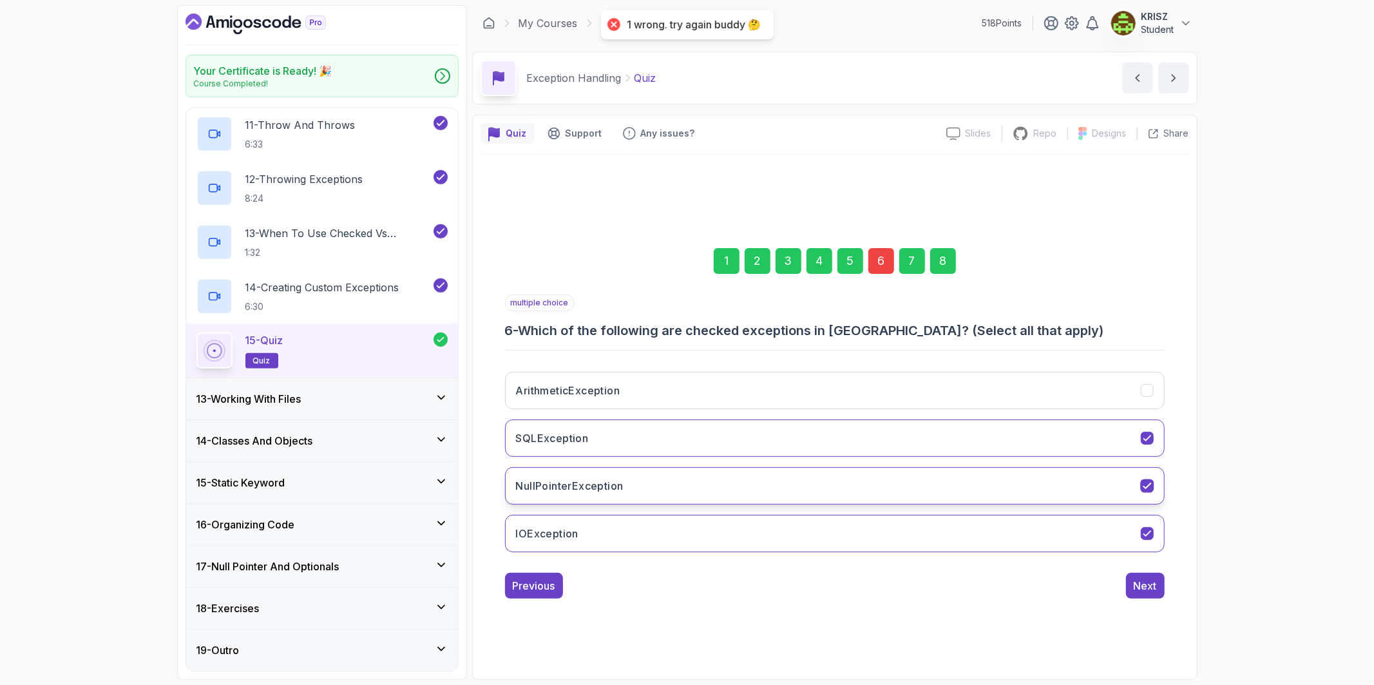
drag, startPoint x: 768, startPoint y: 486, endPoint x: 861, endPoint y: 506, distance: 94.7
click at [769, 486] on button "NullPointerException" at bounding box center [835, 485] width 660 height 37
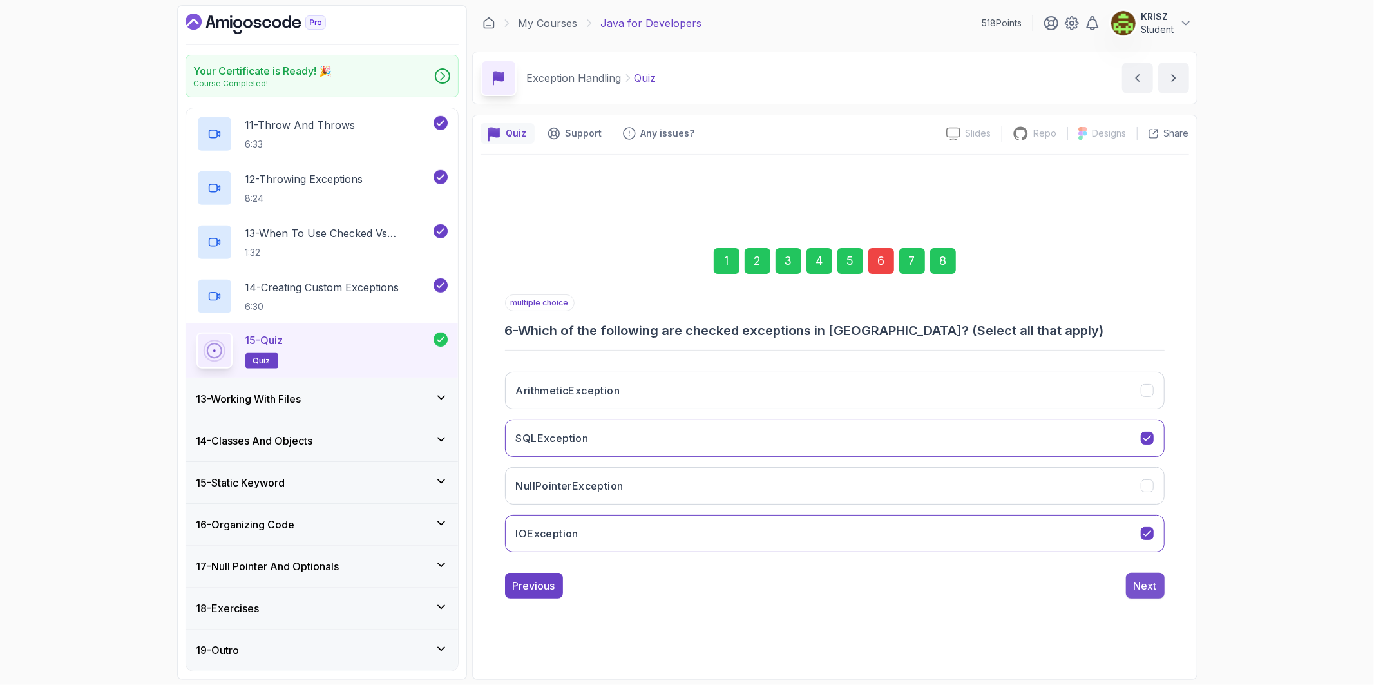
click at [1140, 585] on div "Next" at bounding box center [1145, 585] width 23 height 15
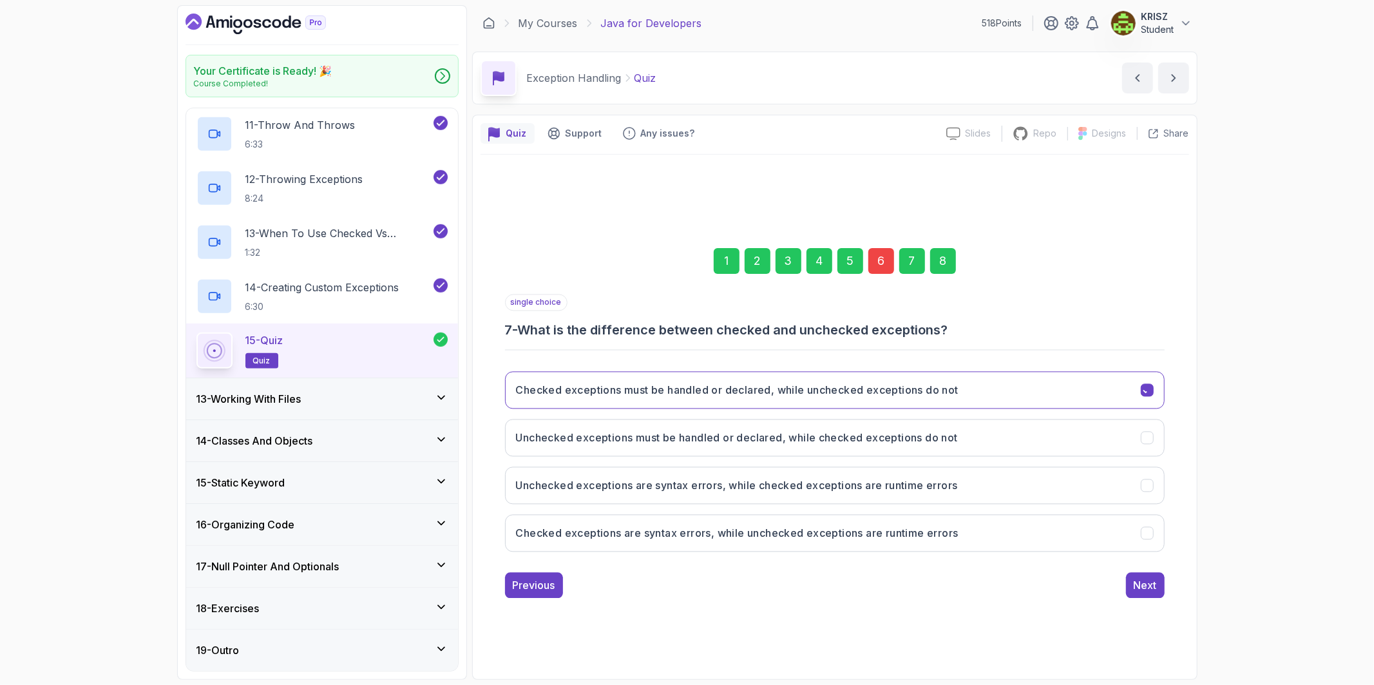
click at [1129, 578] on button "Next" at bounding box center [1145, 585] width 39 height 26
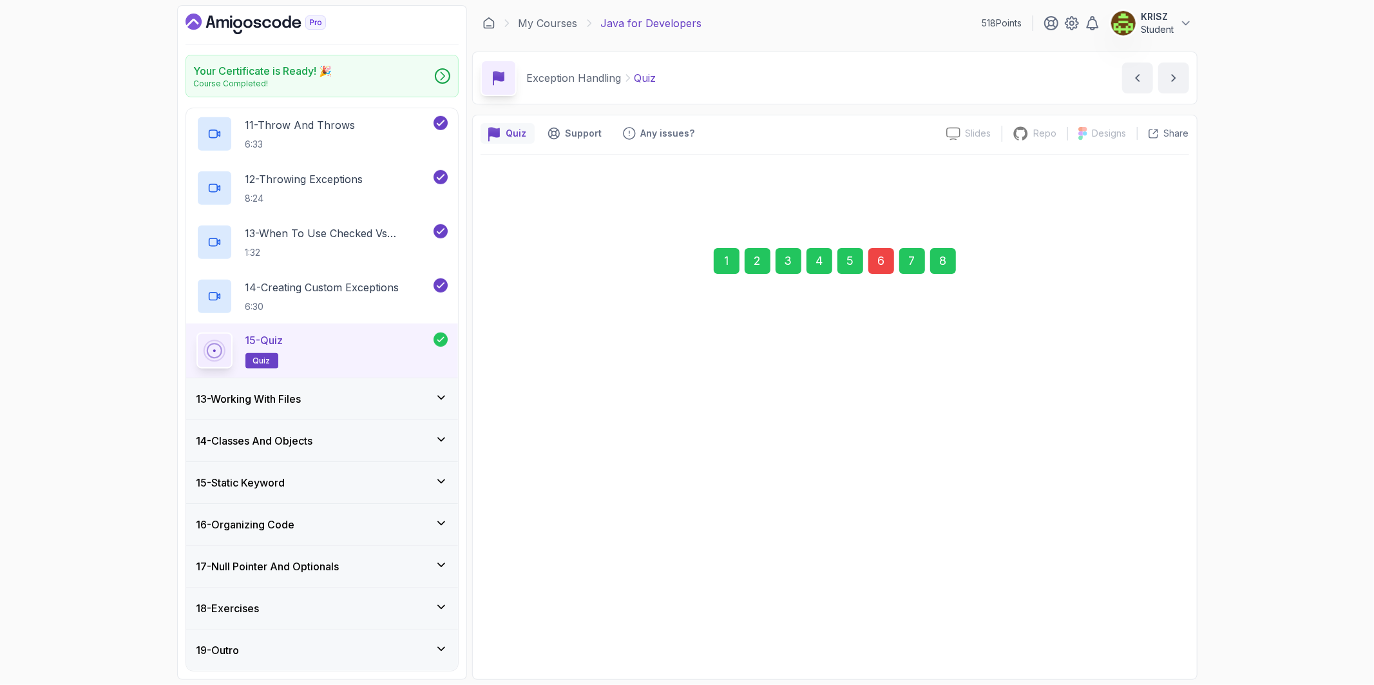
click at [1129, 578] on button "Submit Quiz" at bounding box center [1128, 586] width 74 height 26
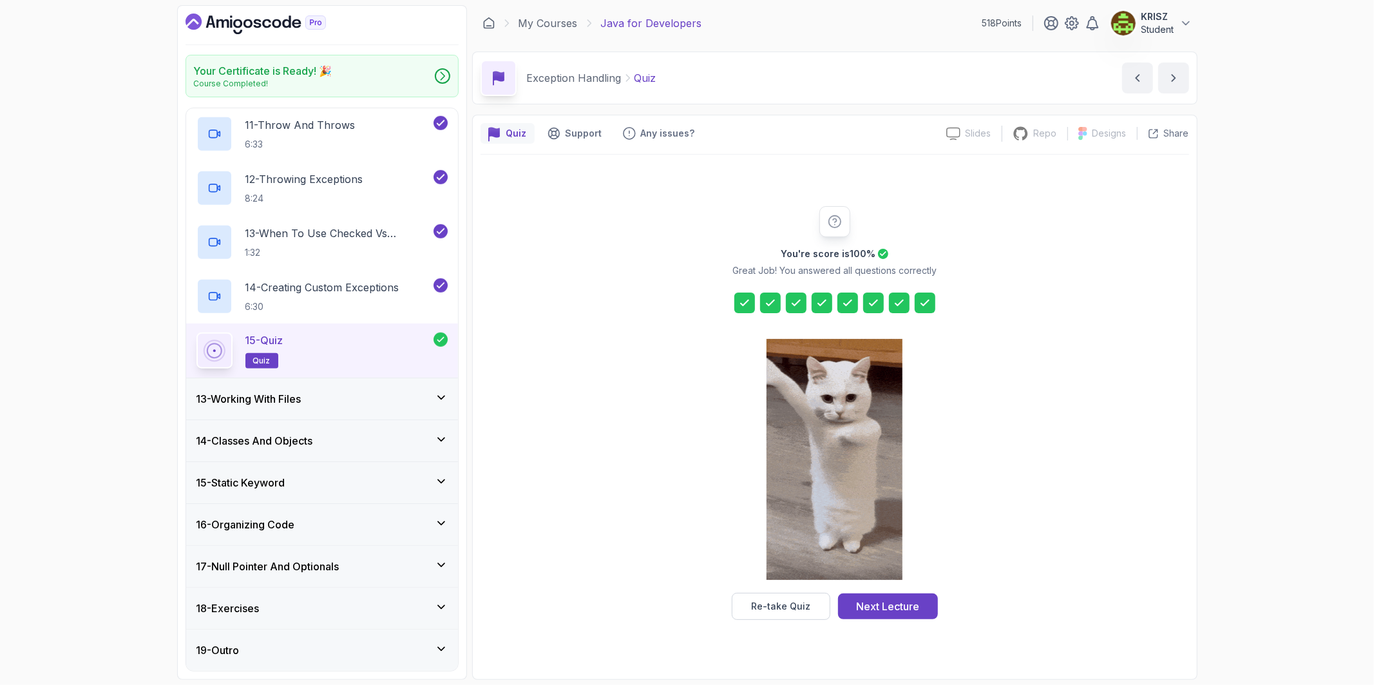
click at [332, 408] on div "13 - Working With Files" at bounding box center [322, 398] width 272 height 41
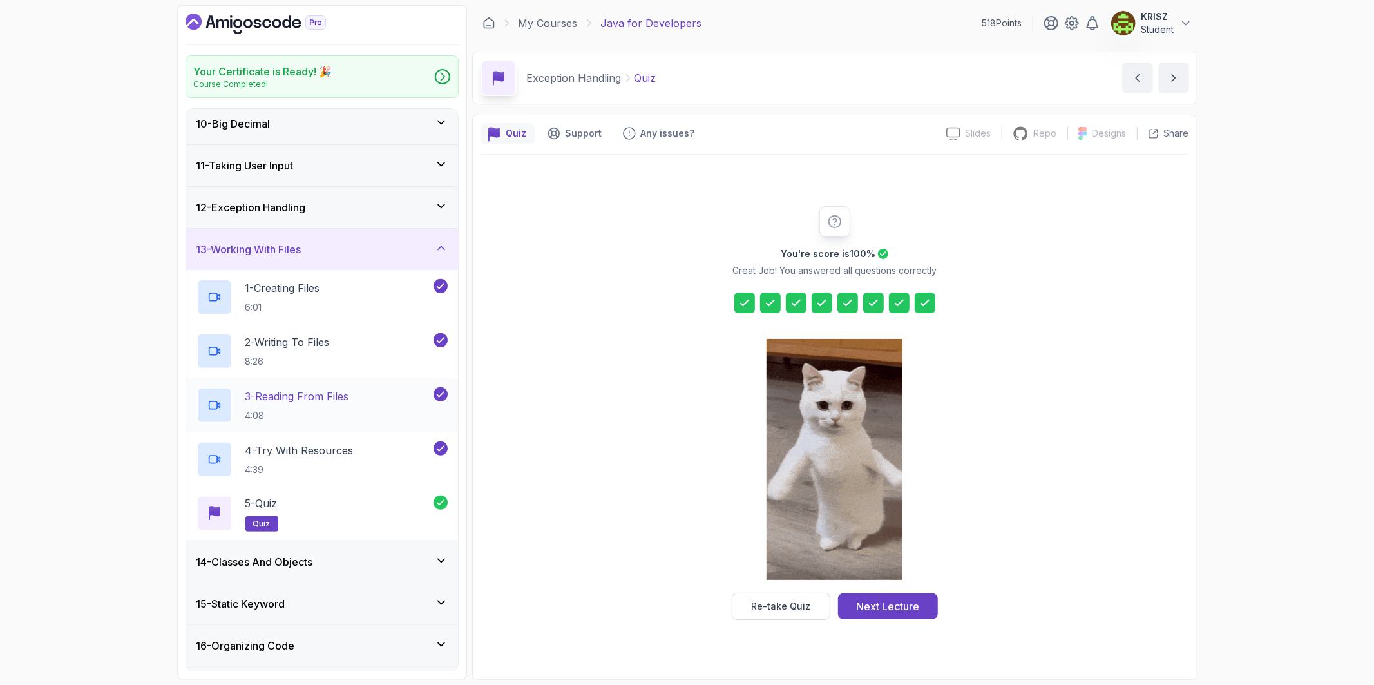
scroll to position [448, 0]
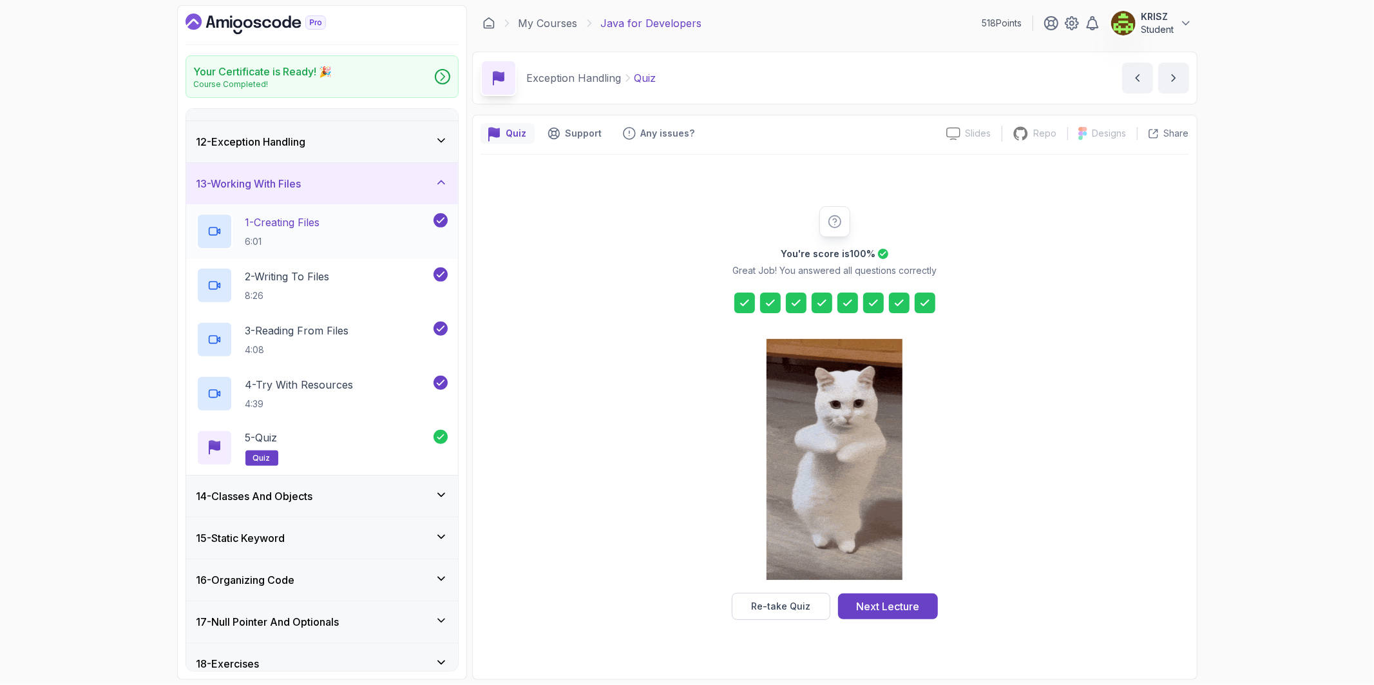
click at [350, 229] on div "1 - Creating Files 6:01" at bounding box center [313, 231] width 234 height 36
